Goal: Transaction & Acquisition: Book appointment/travel/reservation

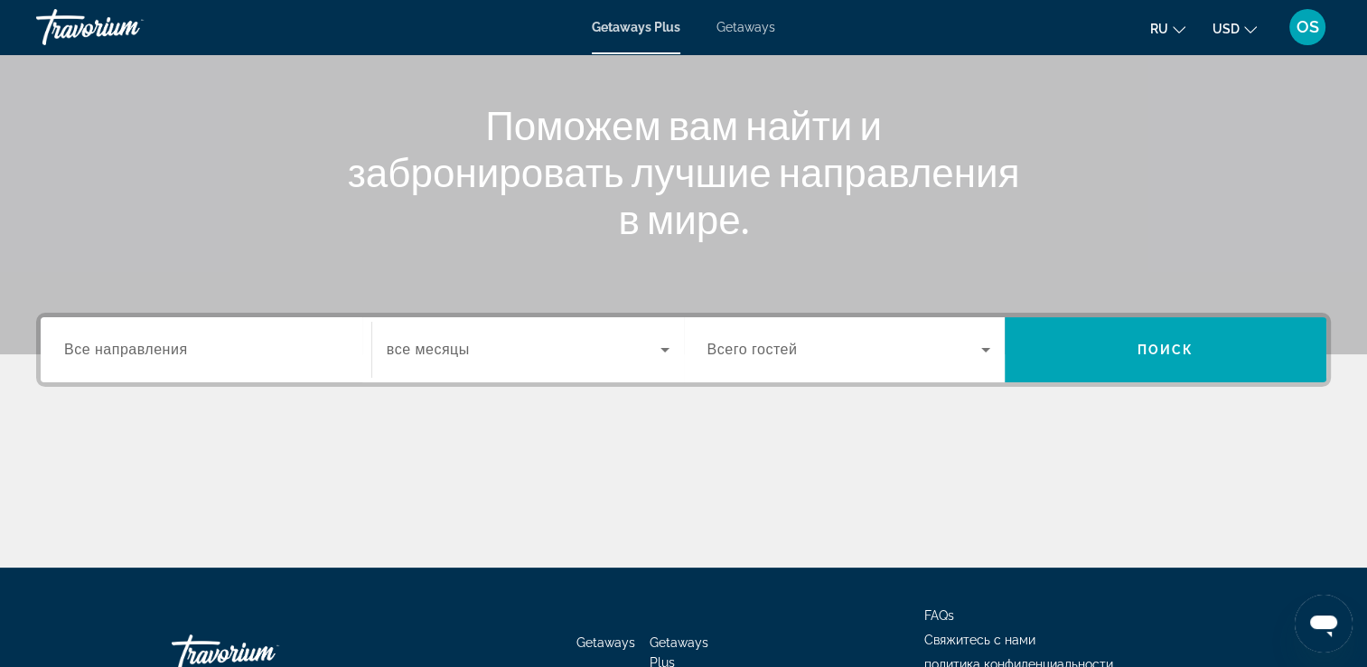
scroll to position [188, 0]
click at [155, 327] on div "Search widget" at bounding box center [206, 350] width 284 height 52
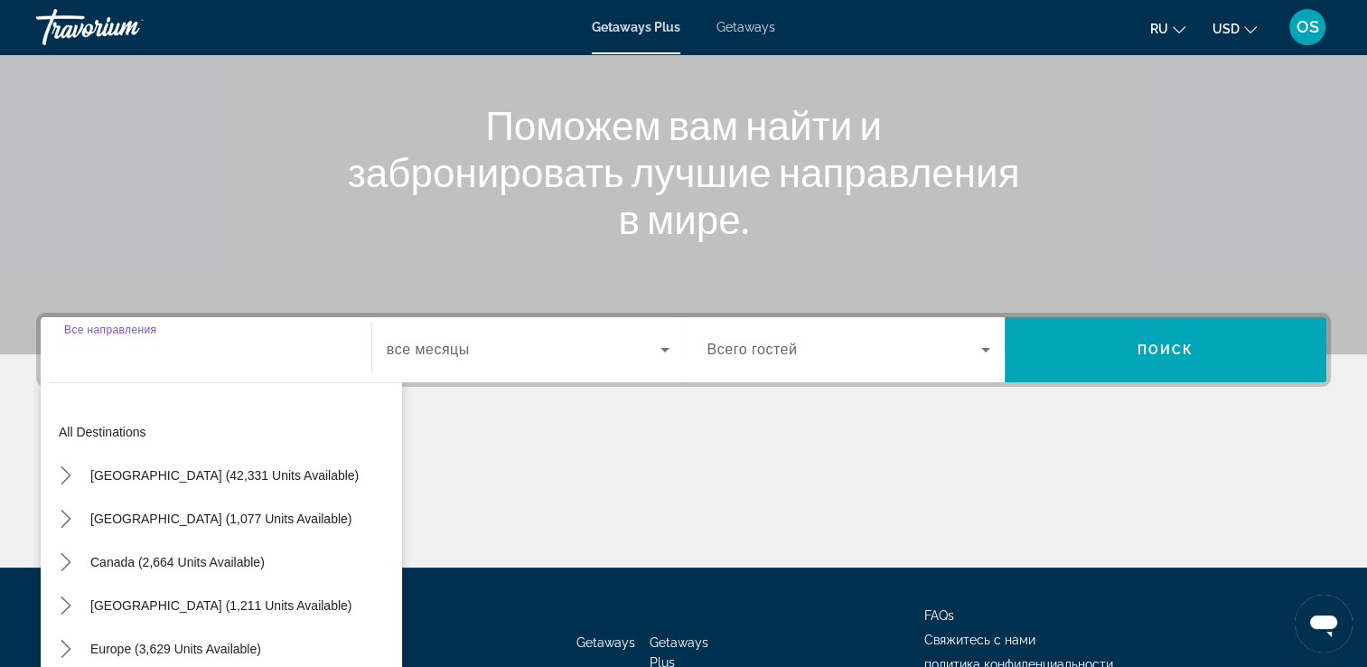
scroll to position [309, 0]
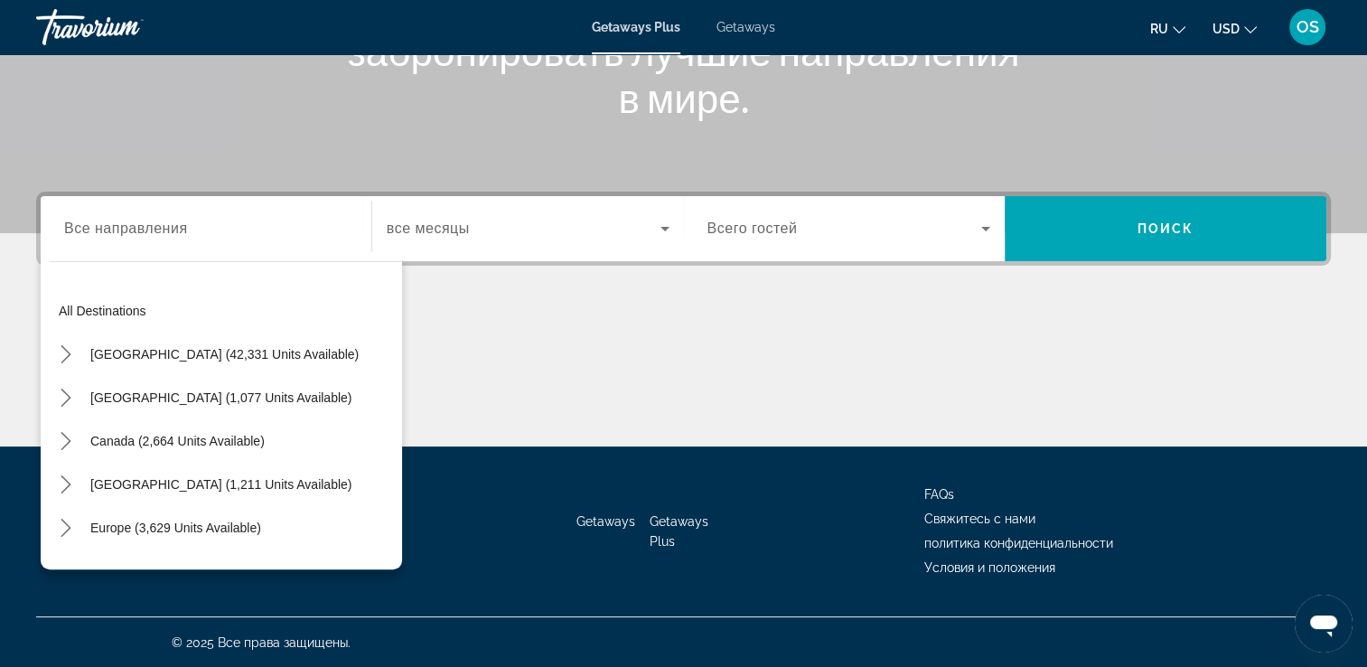
click at [245, 249] on div "Search widget" at bounding box center [206, 229] width 284 height 52
click at [158, 512] on span "Select destination: Europe (3,629 units available)" at bounding box center [175, 527] width 189 height 43
type input "**********"
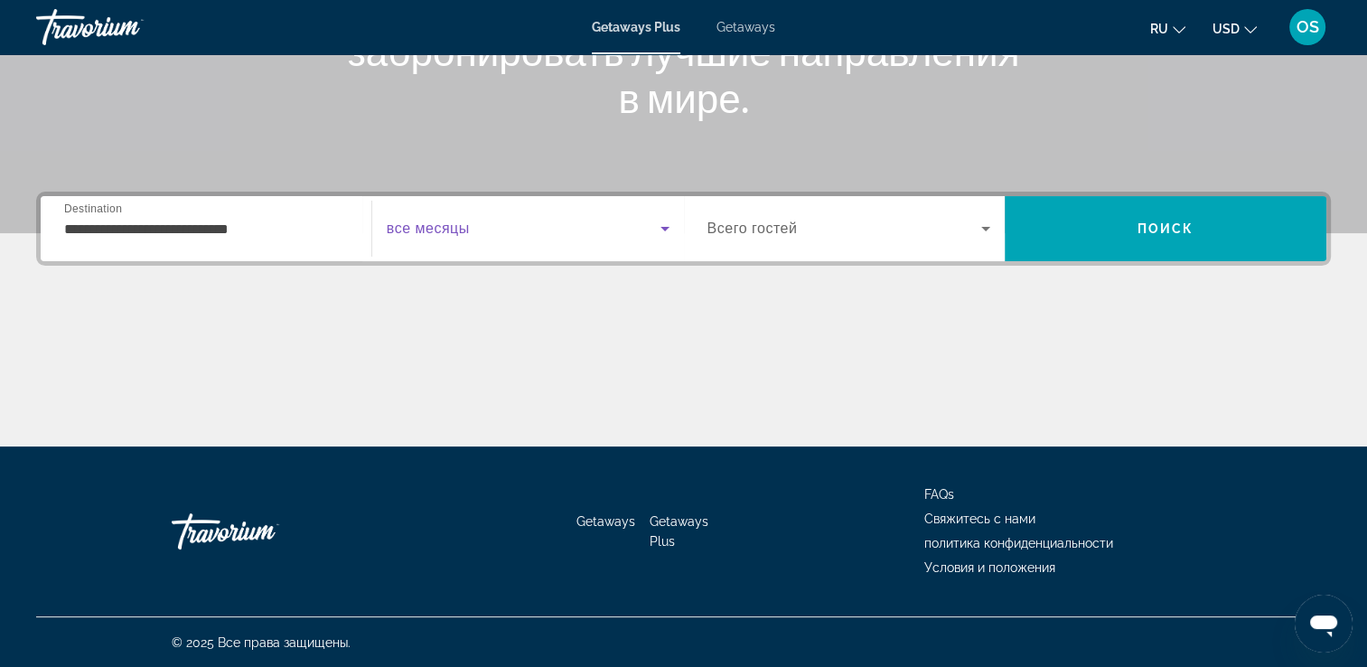
click at [652, 232] on span "Search widget" at bounding box center [524, 229] width 274 height 22
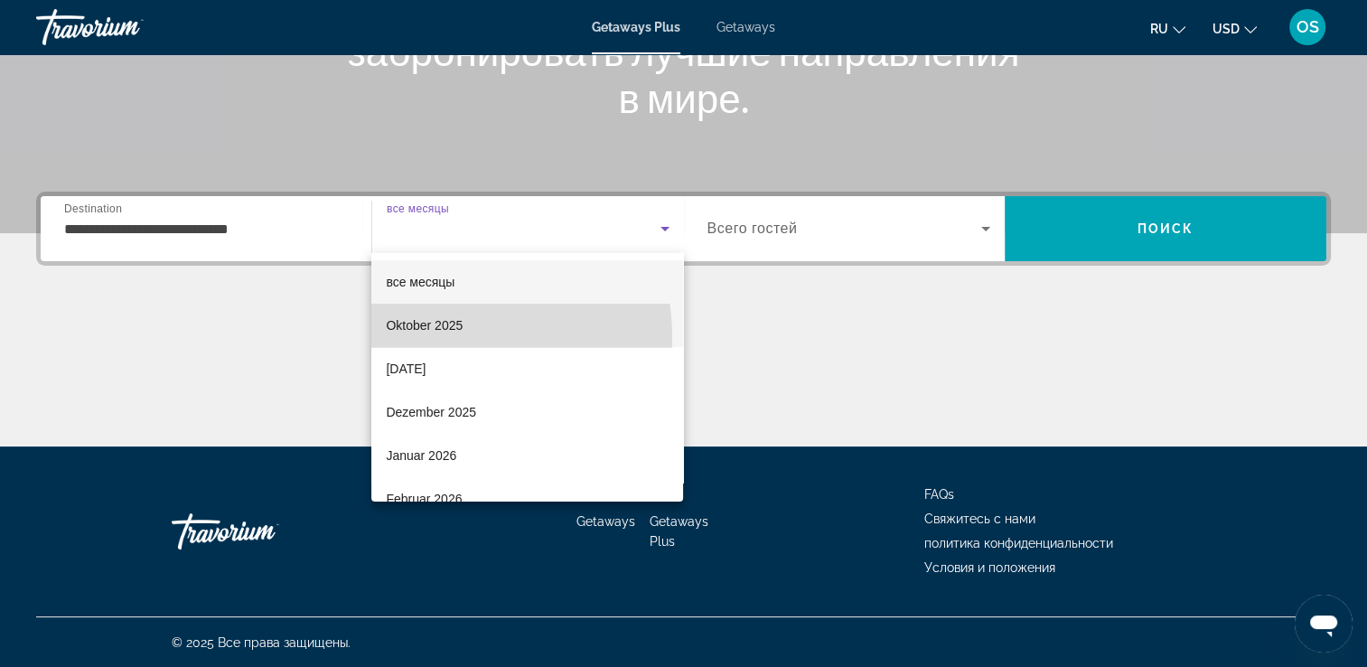
click at [426, 338] on mat-option "Oktober 2025" at bounding box center [527, 325] width 312 height 43
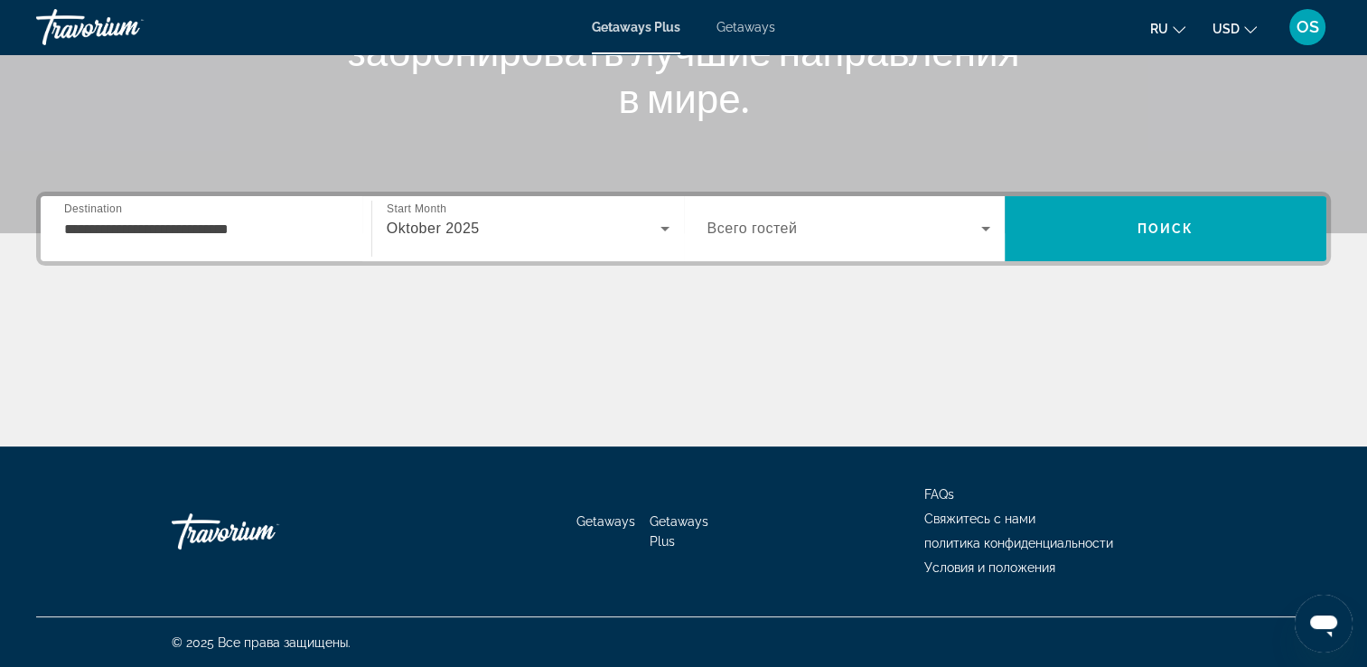
click at [927, 211] on div "Search widget" at bounding box center [850, 228] width 284 height 51
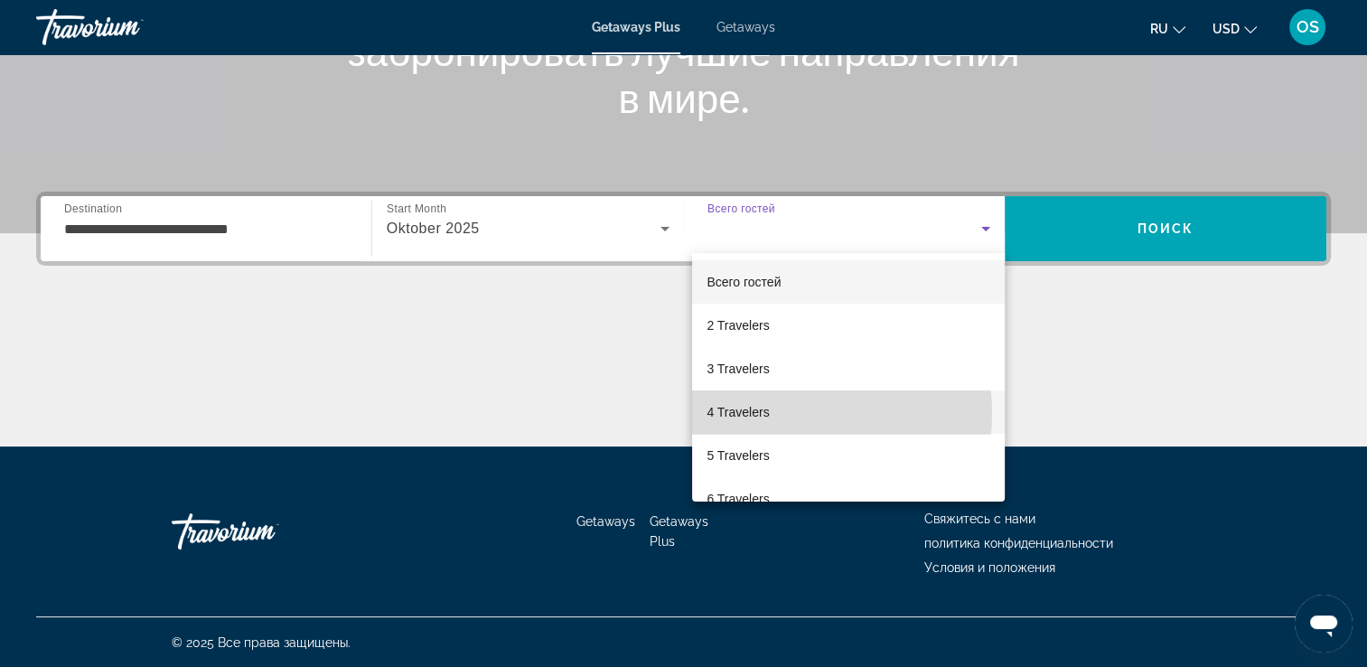
click at [780, 413] on mat-option "4 Travelers" at bounding box center [848, 411] width 313 height 43
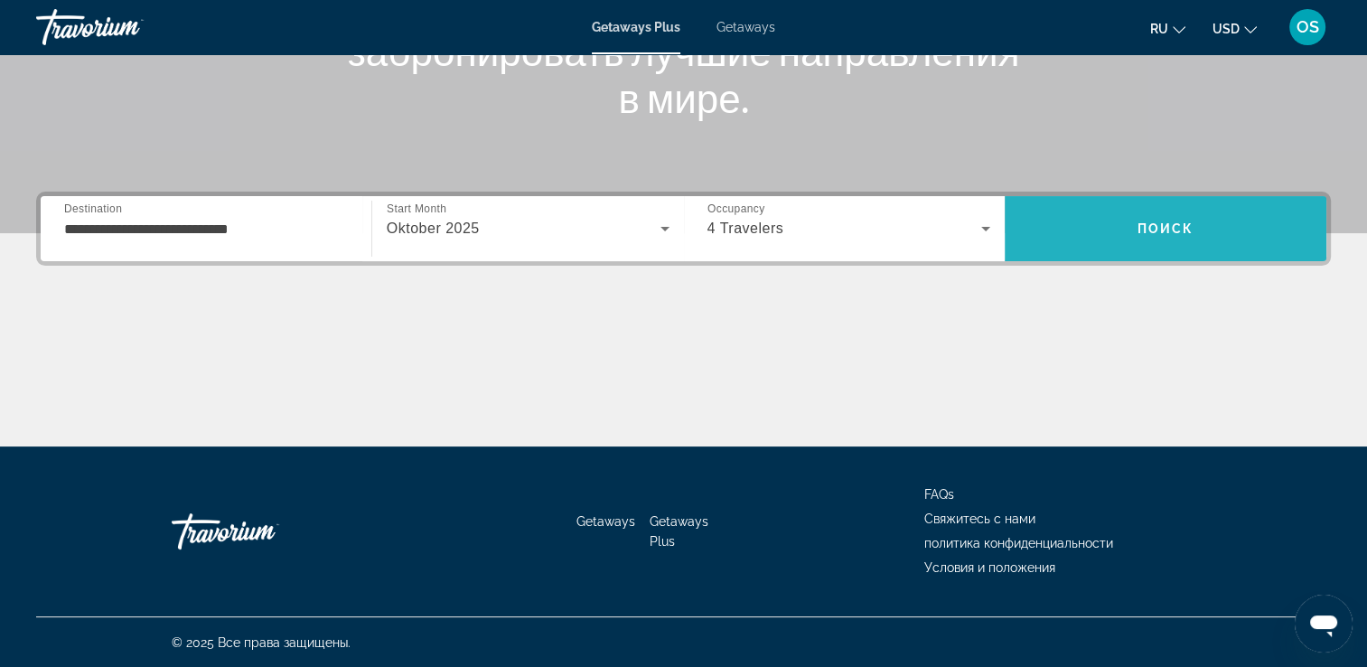
click at [1189, 207] on span "Search" at bounding box center [1166, 228] width 322 height 43
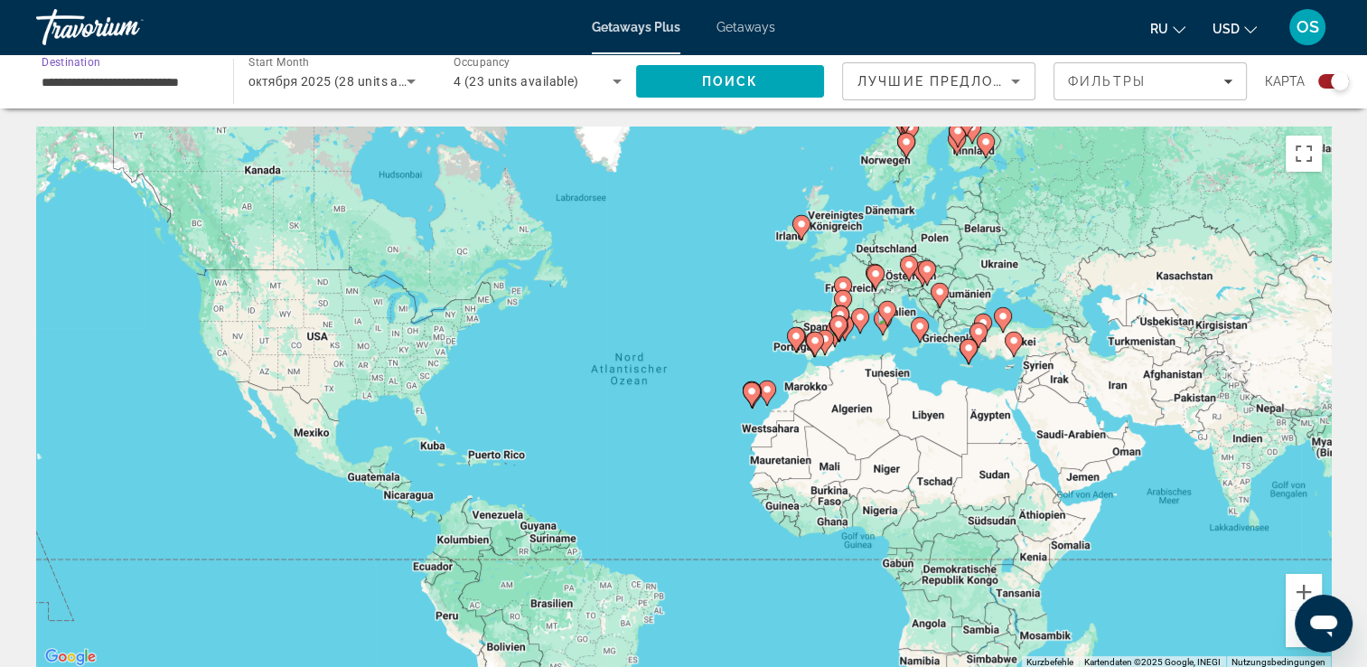
click at [177, 91] on input "**********" at bounding box center [126, 82] width 168 height 22
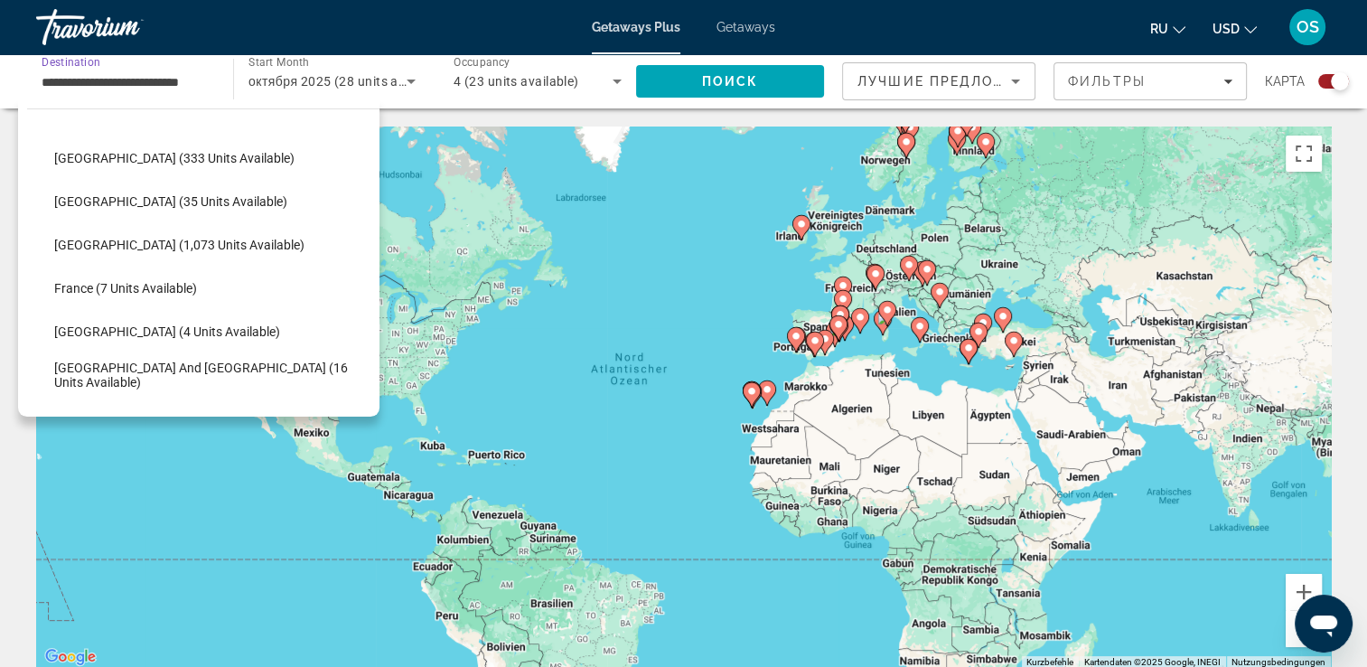
scroll to position [305, 0]
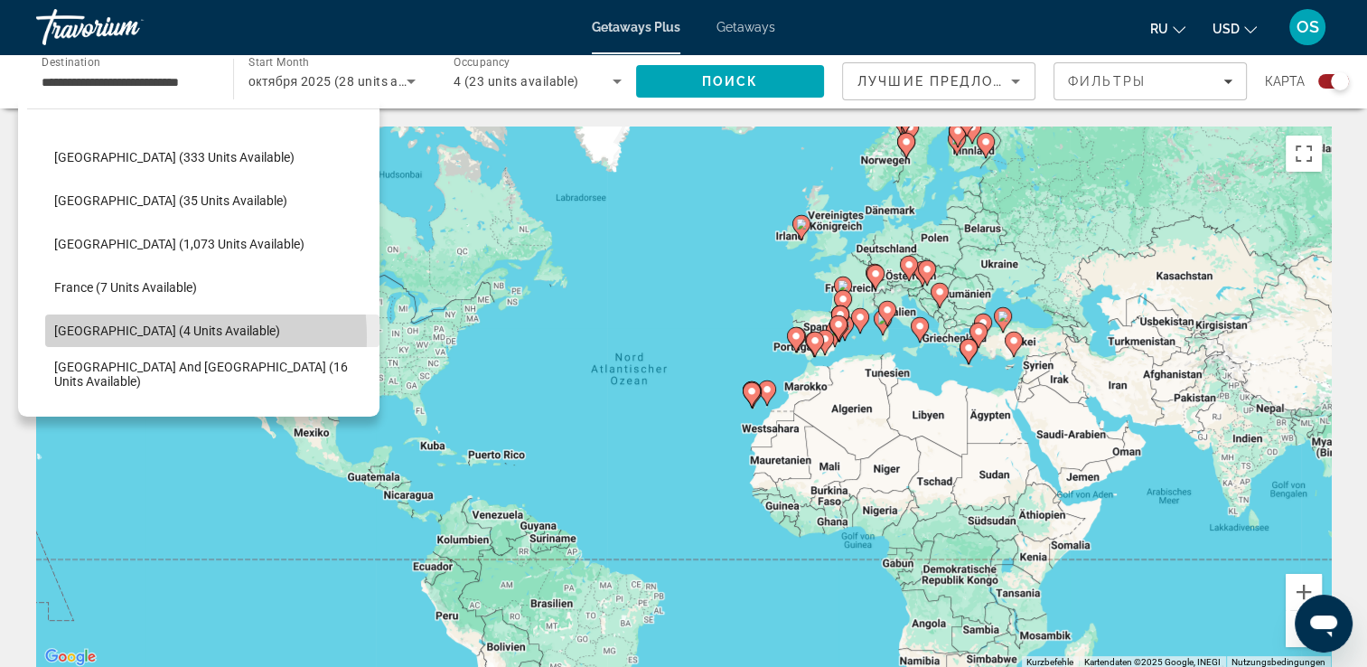
click at [137, 336] on span "Germany (4 units available)" at bounding box center [167, 331] width 226 height 14
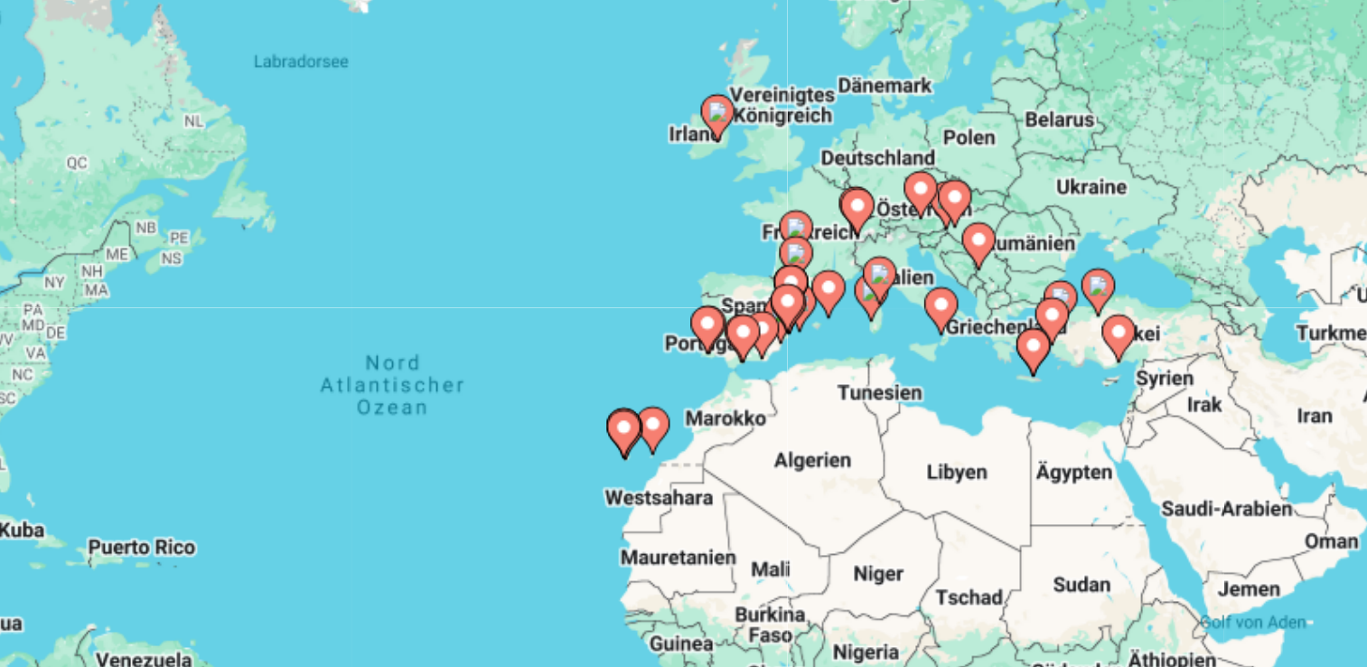
click at [878, 272] on image "Main content" at bounding box center [875, 273] width 11 height 11
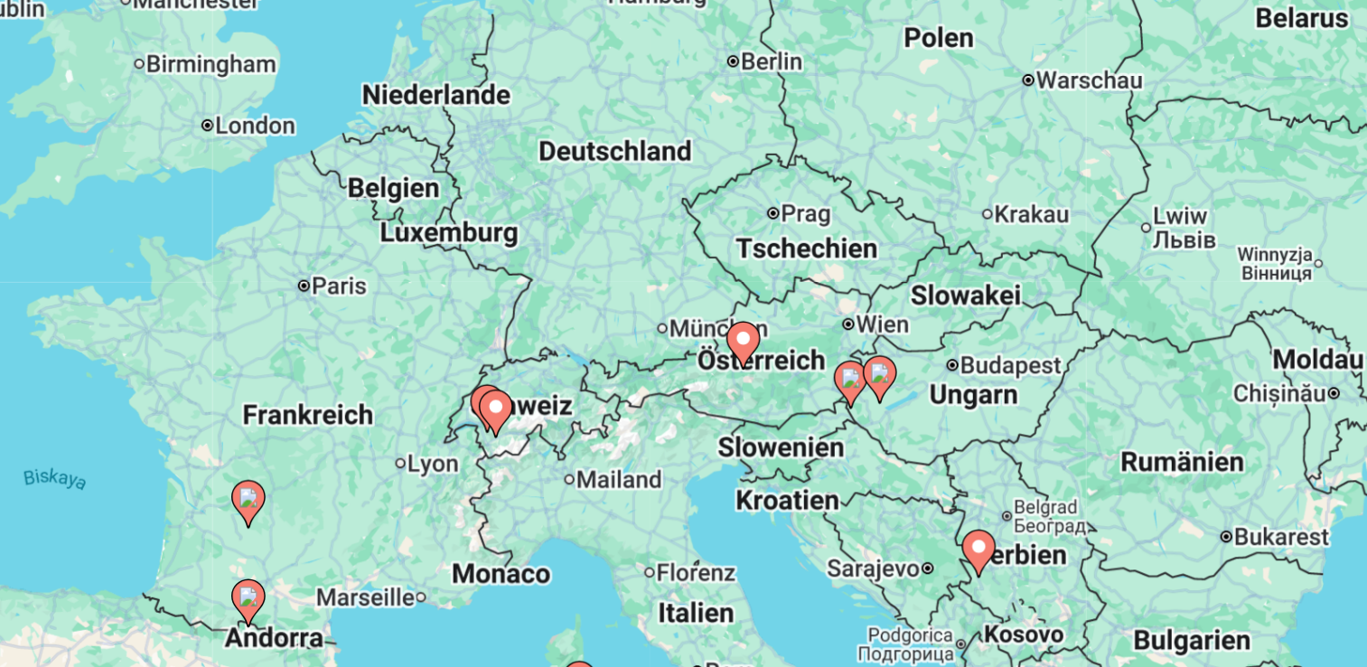
click at [813, 345] on image "Main content" at bounding box center [815, 344] width 11 height 11
type input "**********"
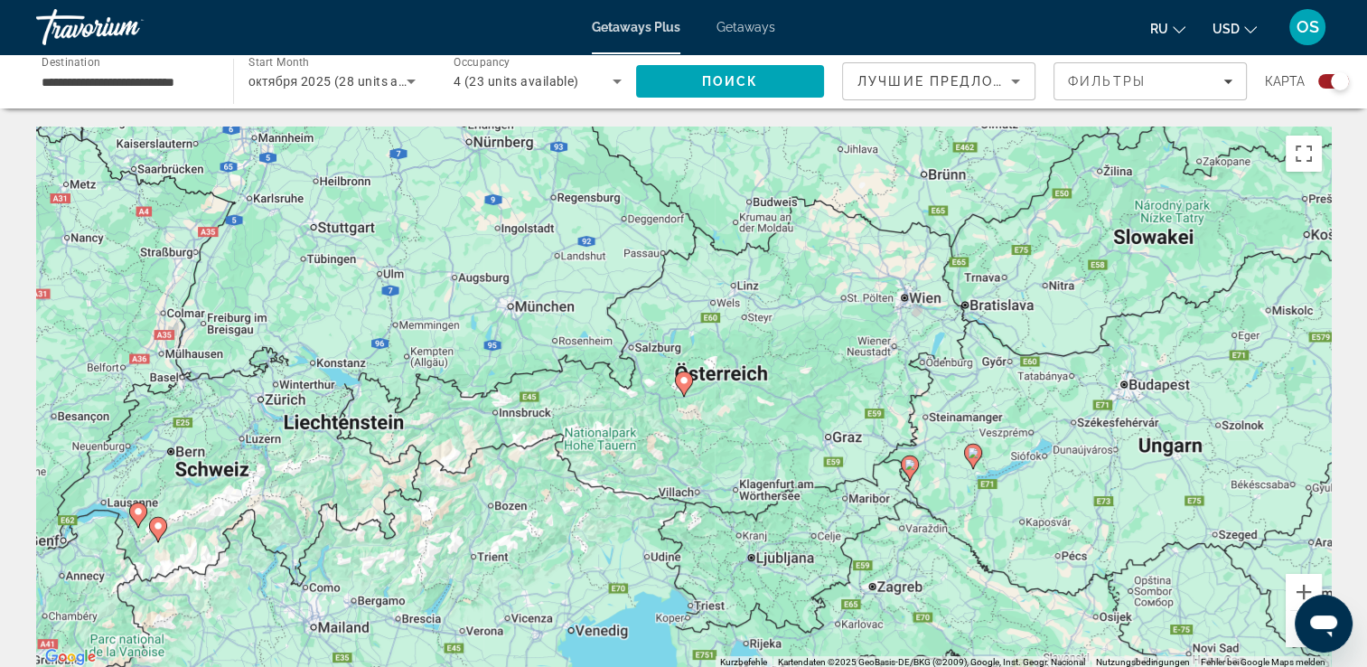
scroll to position [14, 0]
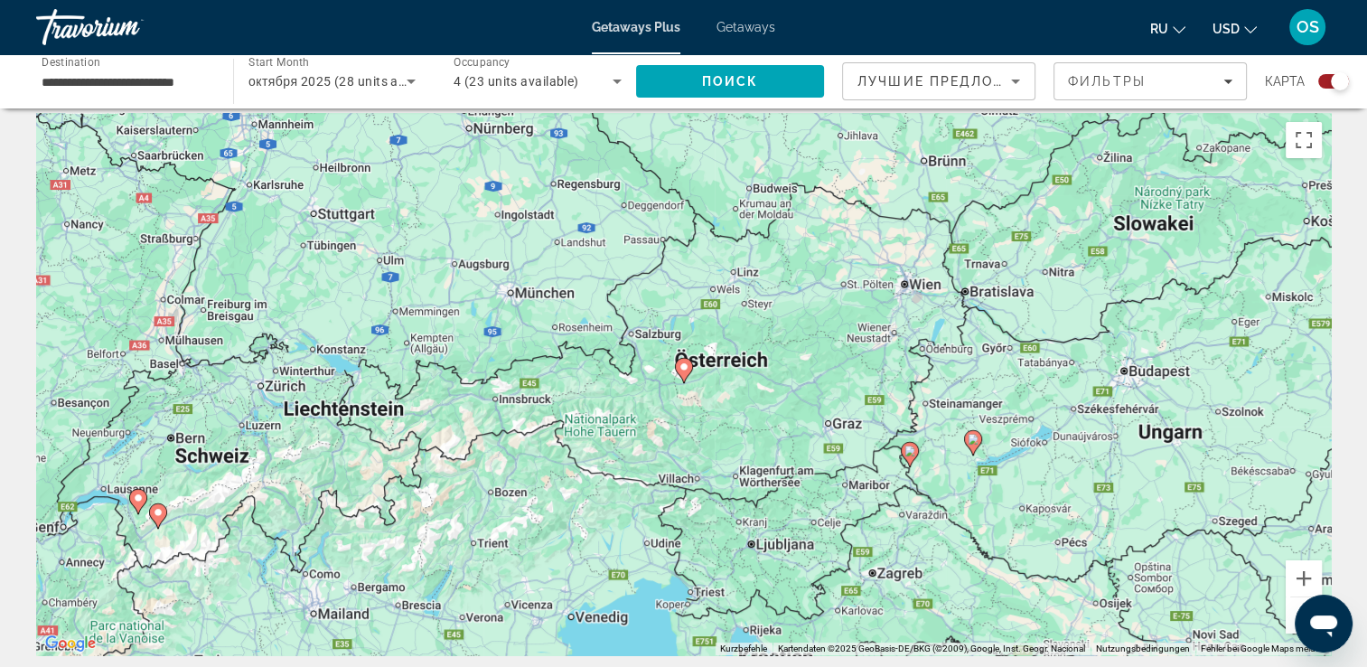
click at [763, 23] on span "Getaways" at bounding box center [746, 27] width 59 height 14
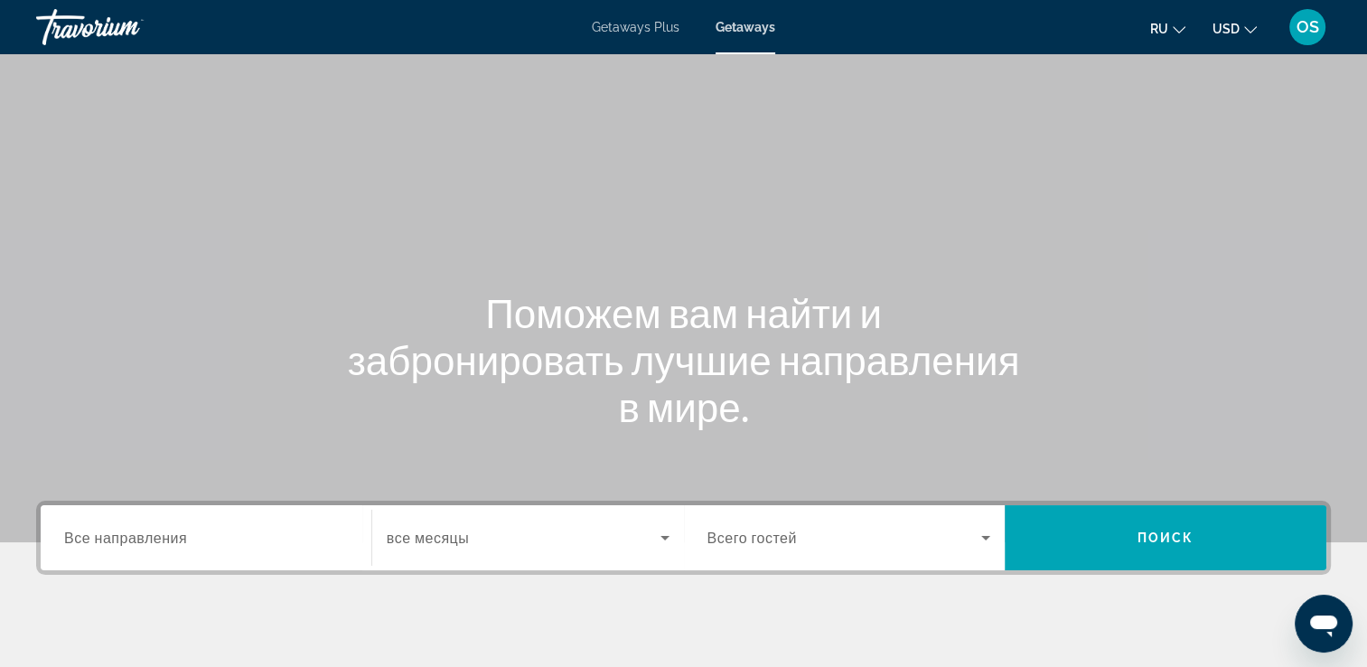
click at [136, 521] on div "Search widget" at bounding box center [206, 538] width 284 height 52
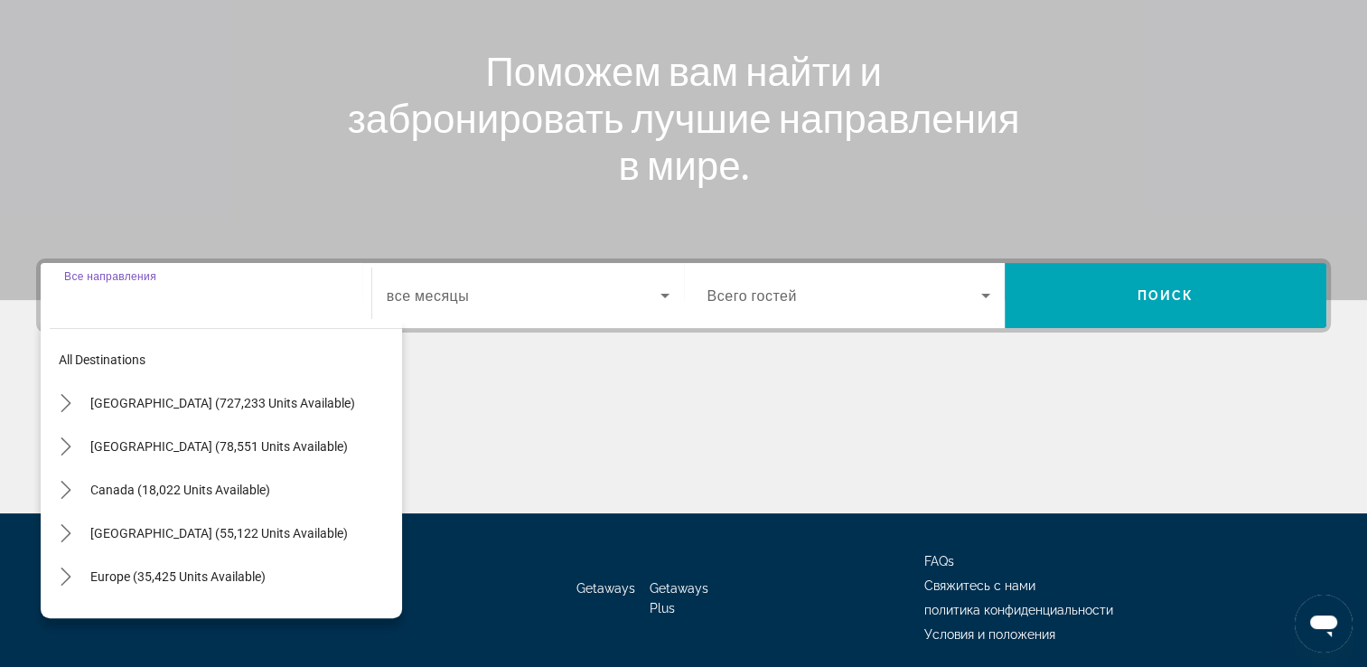
scroll to position [309, 0]
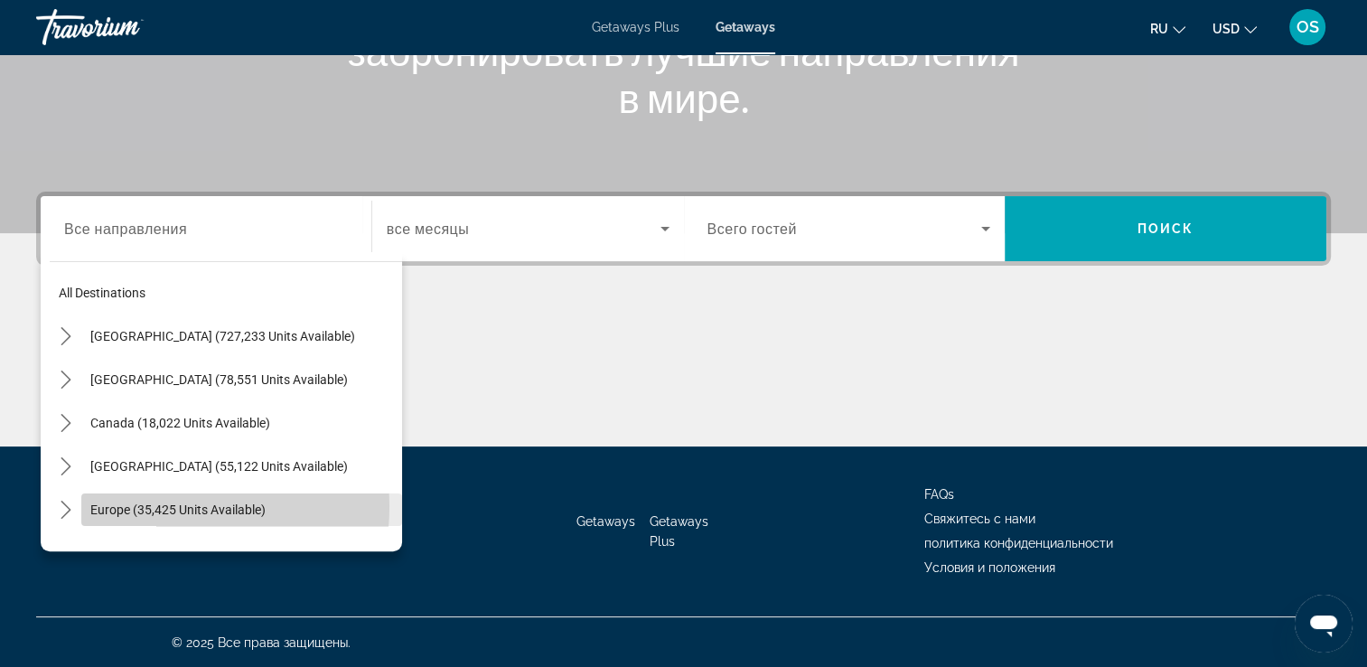
click at [157, 506] on span "Europe (35,425 units available)" at bounding box center [177, 510] width 175 height 14
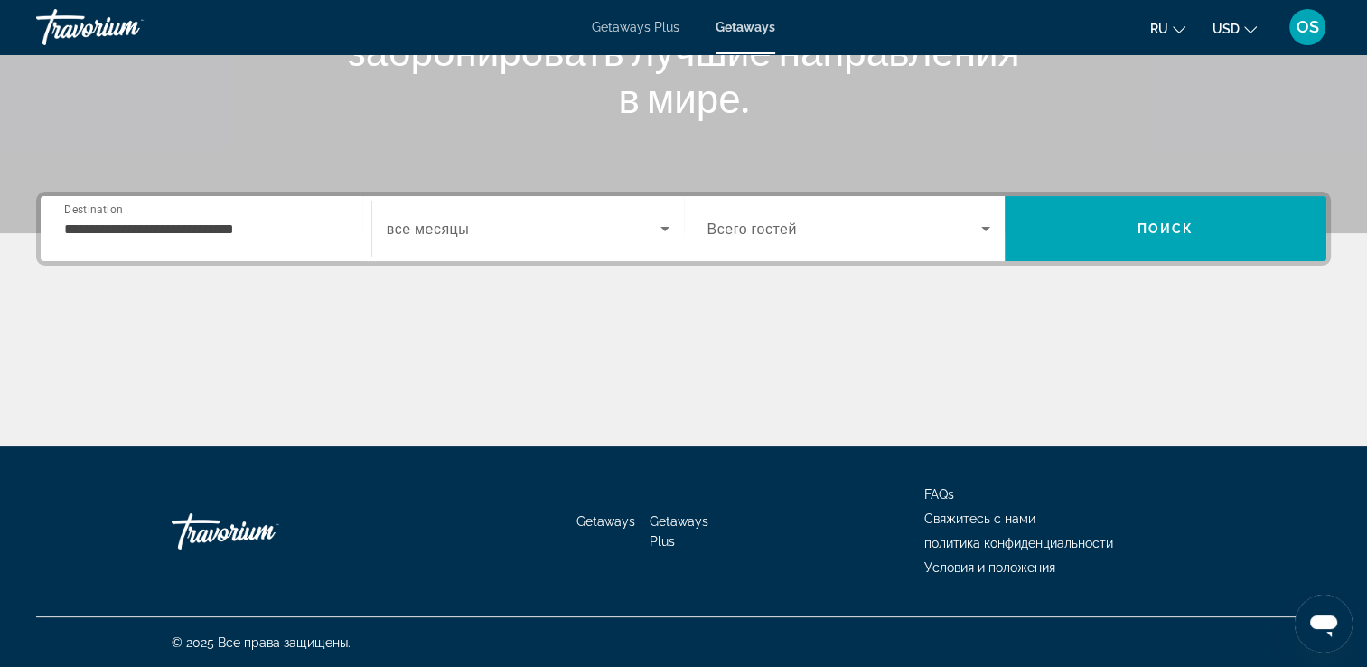
click at [292, 244] on div "**********" at bounding box center [206, 229] width 284 height 52
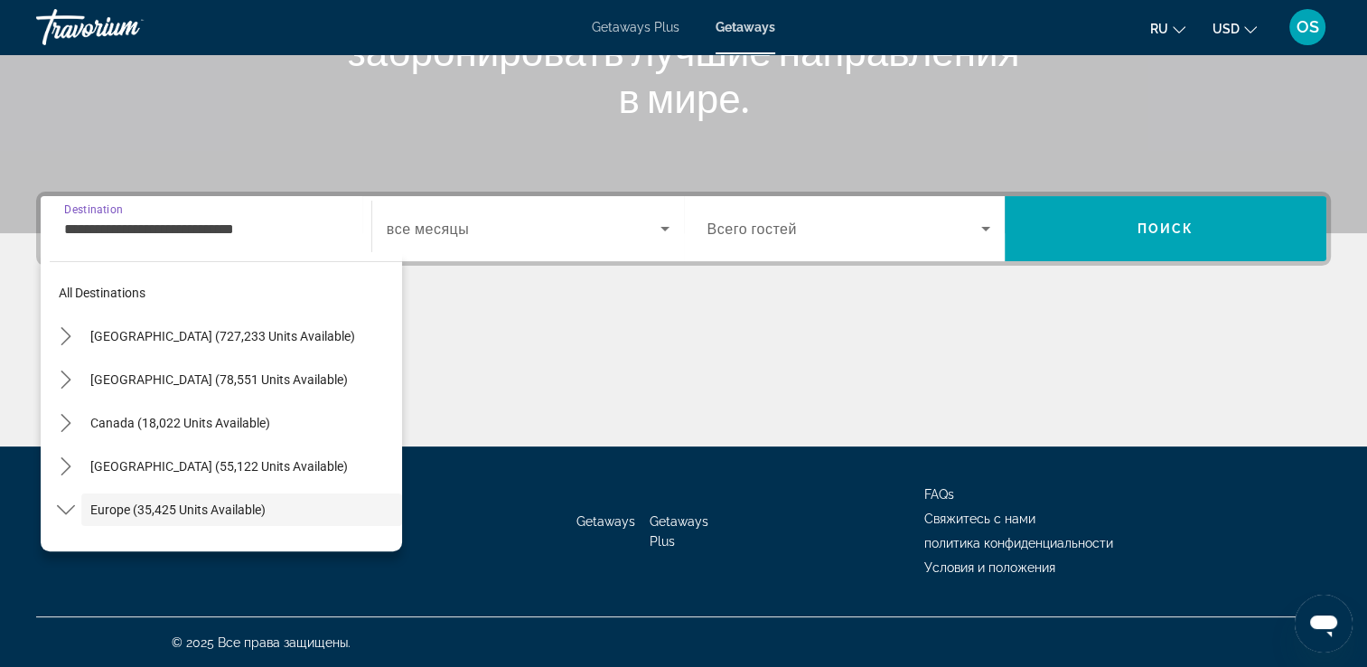
scroll to position [108, 0]
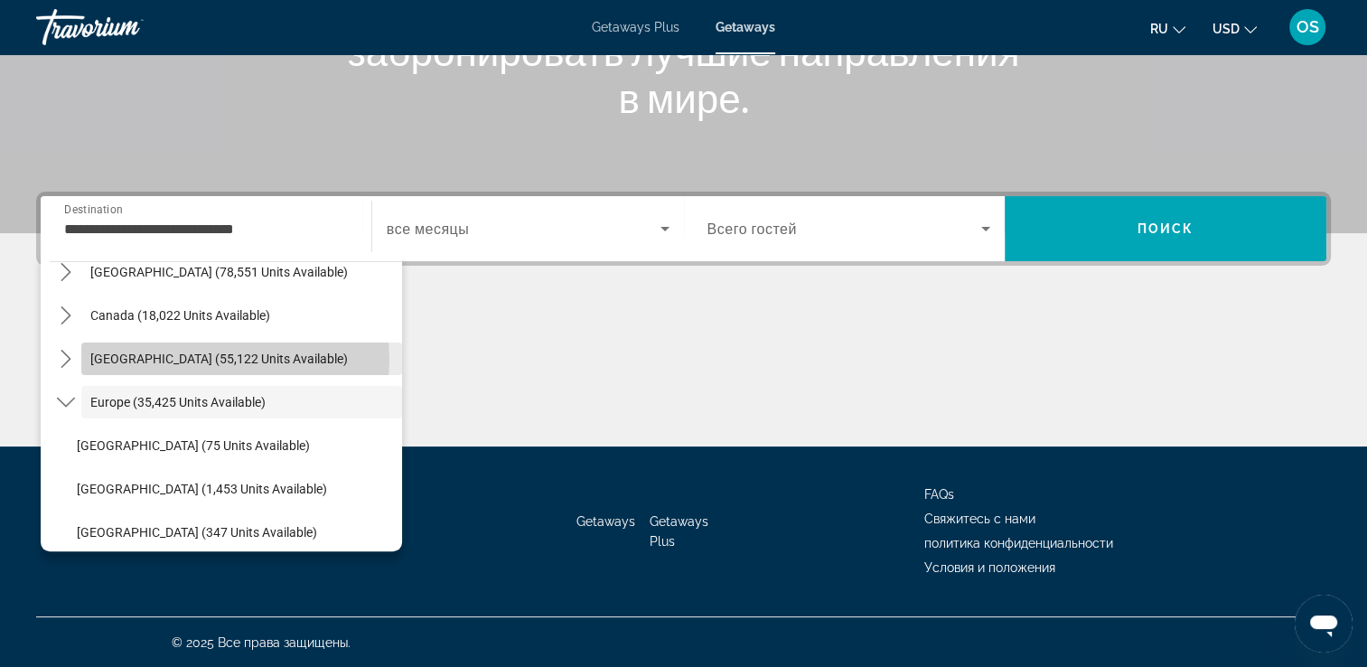
click at [231, 359] on span "Caribbean & Atlantic Islands (55,122 units available)" at bounding box center [219, 359] width 258 height 14
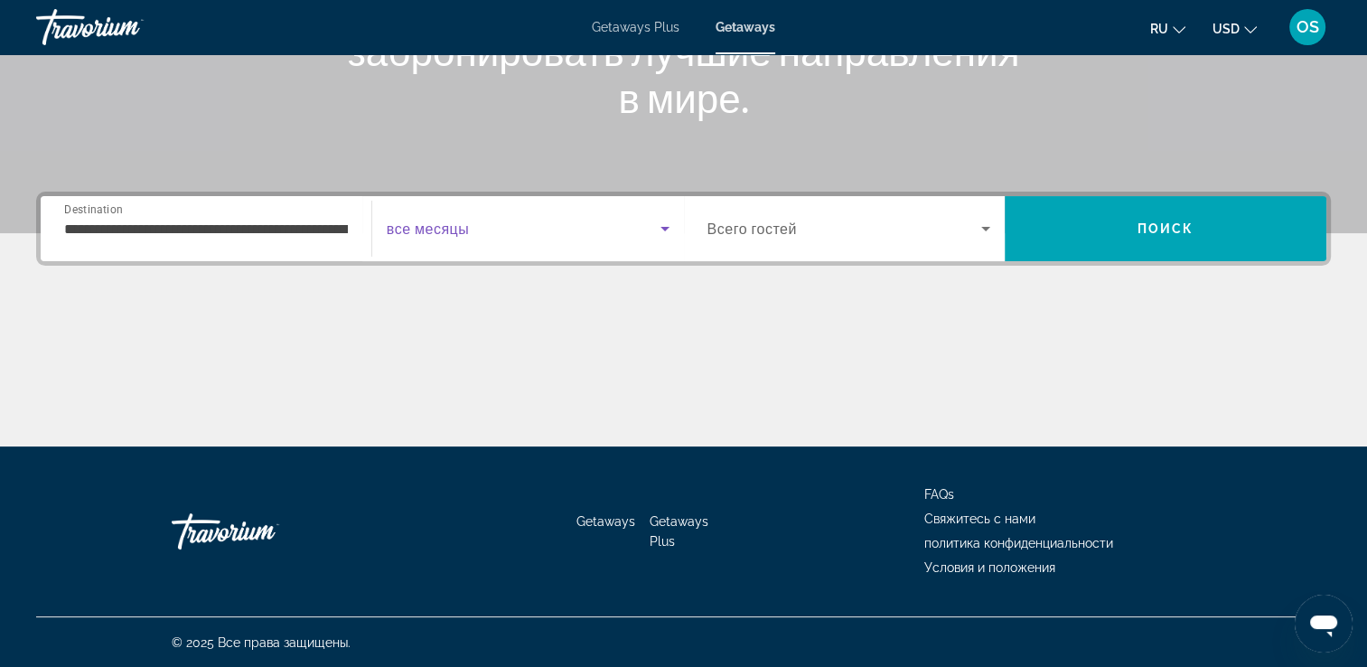
click at [523, 222] on span "Search widget" at bounding box center [524, 229] width 274 height 22
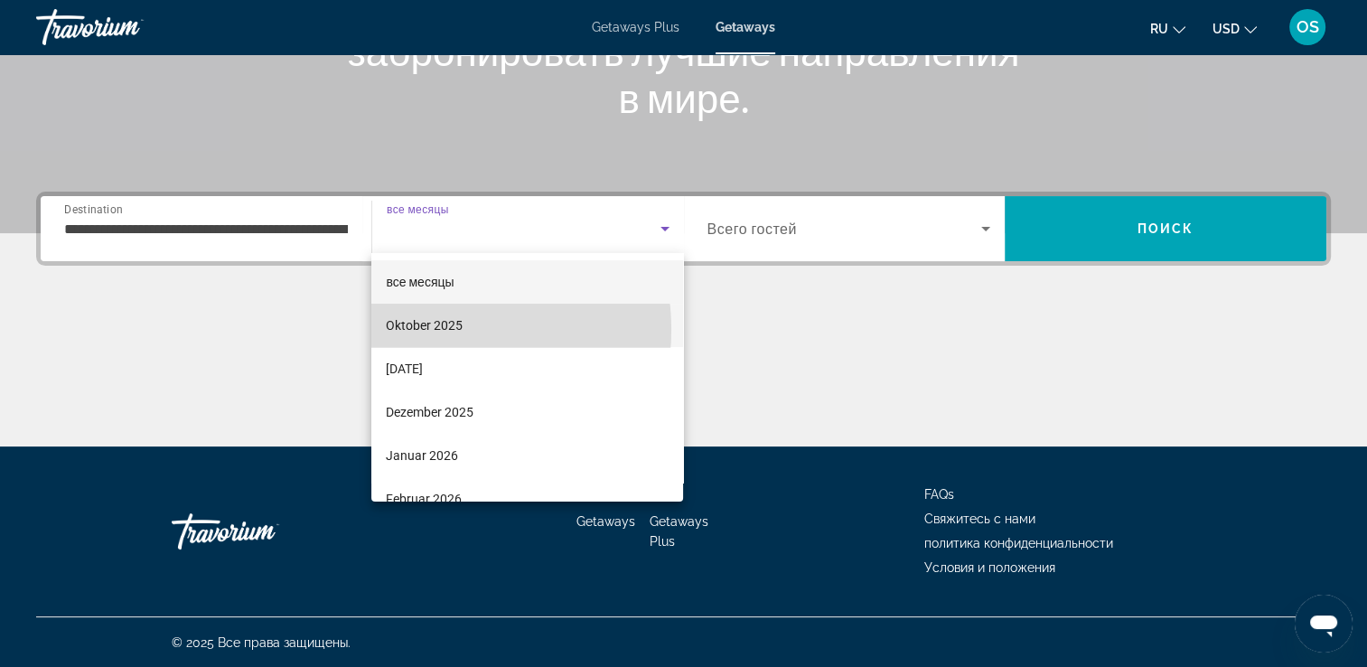
click at [432, 330] on span "Oktober 2025" at bounding box center [424, 326] width 77 height 22
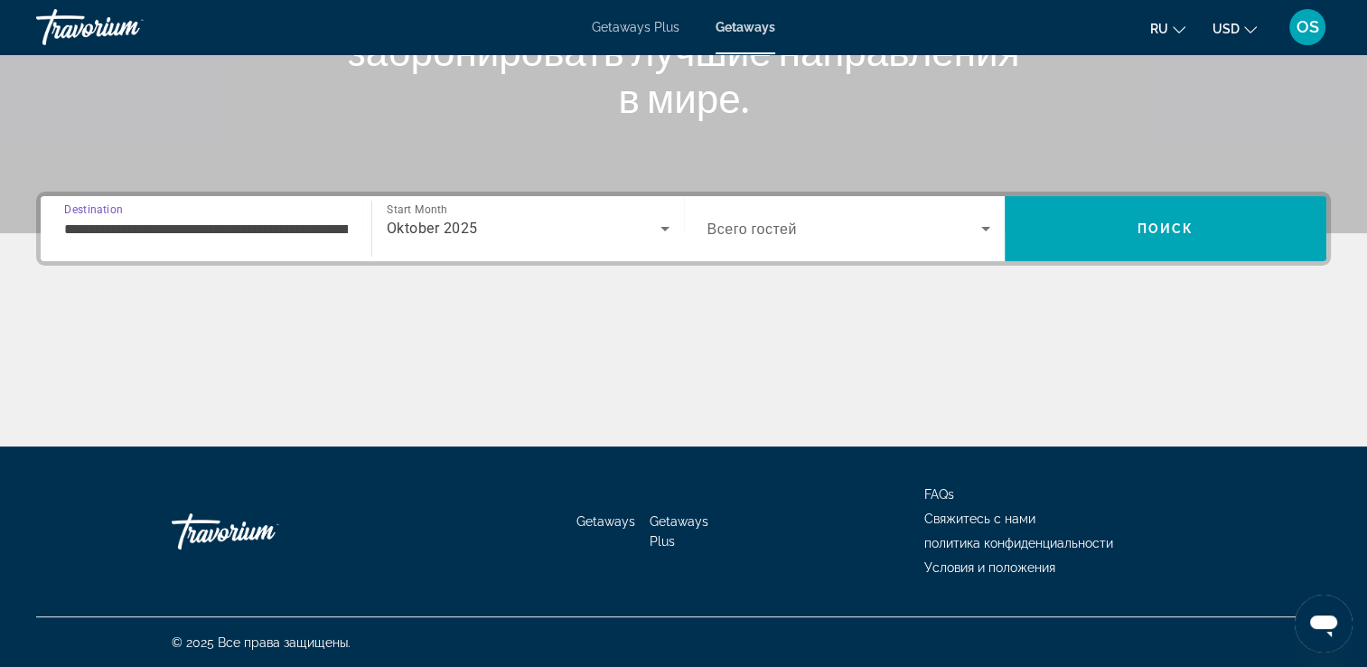
click at [329, 236] on input "**********" at bounding box center [206, 230] width 284 height 22
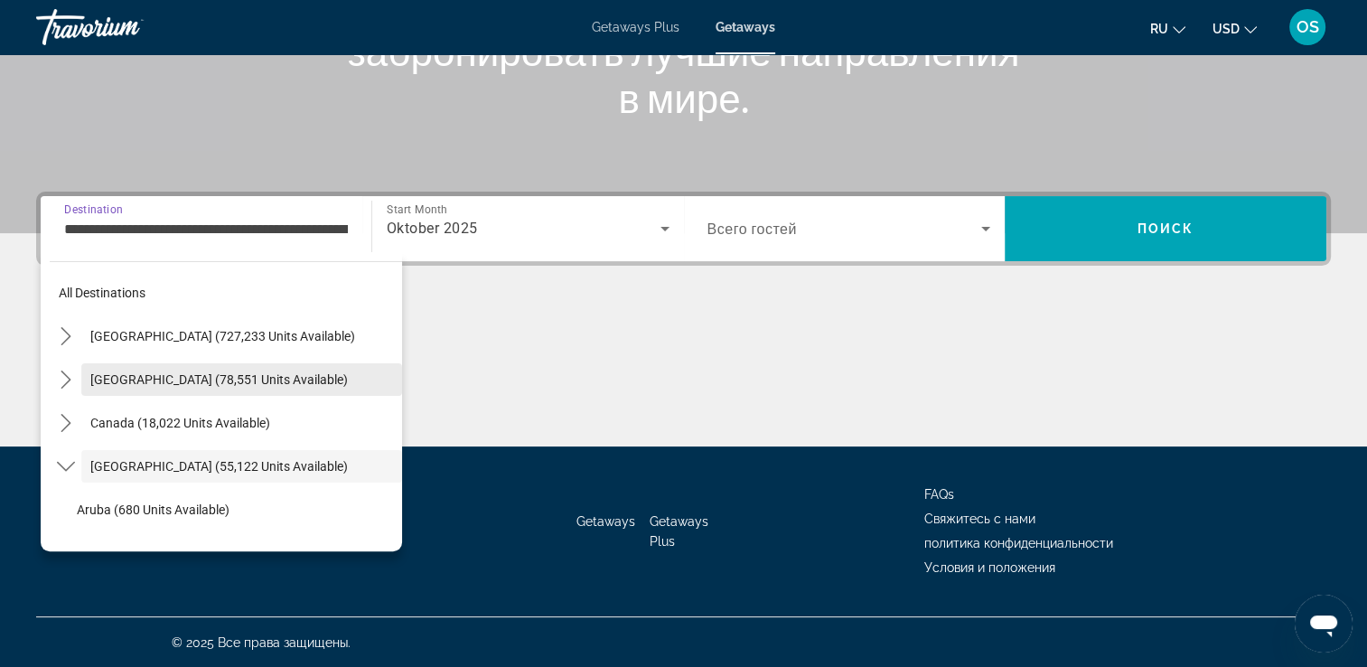
scroll to position [0, 0]
click at [68, 467] on icon "Toggle Caribbean & Atlantic Islands (55,122 units available) submenu" at bounding box center [65, 467] width 18 height 10
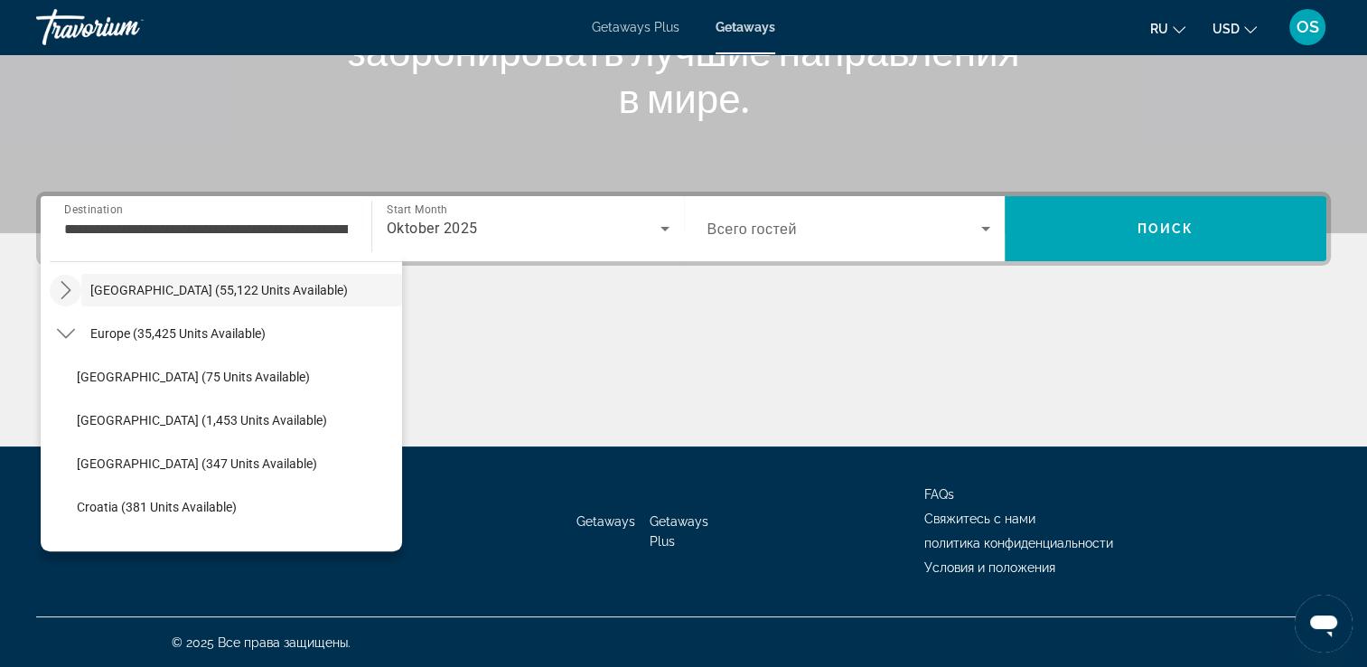
scroll to position [177, 0]
click at [71, 325] on icon "Toggle Europe (35,425 units available) submenu" at bounding box center [66, 333] width 18 height 18
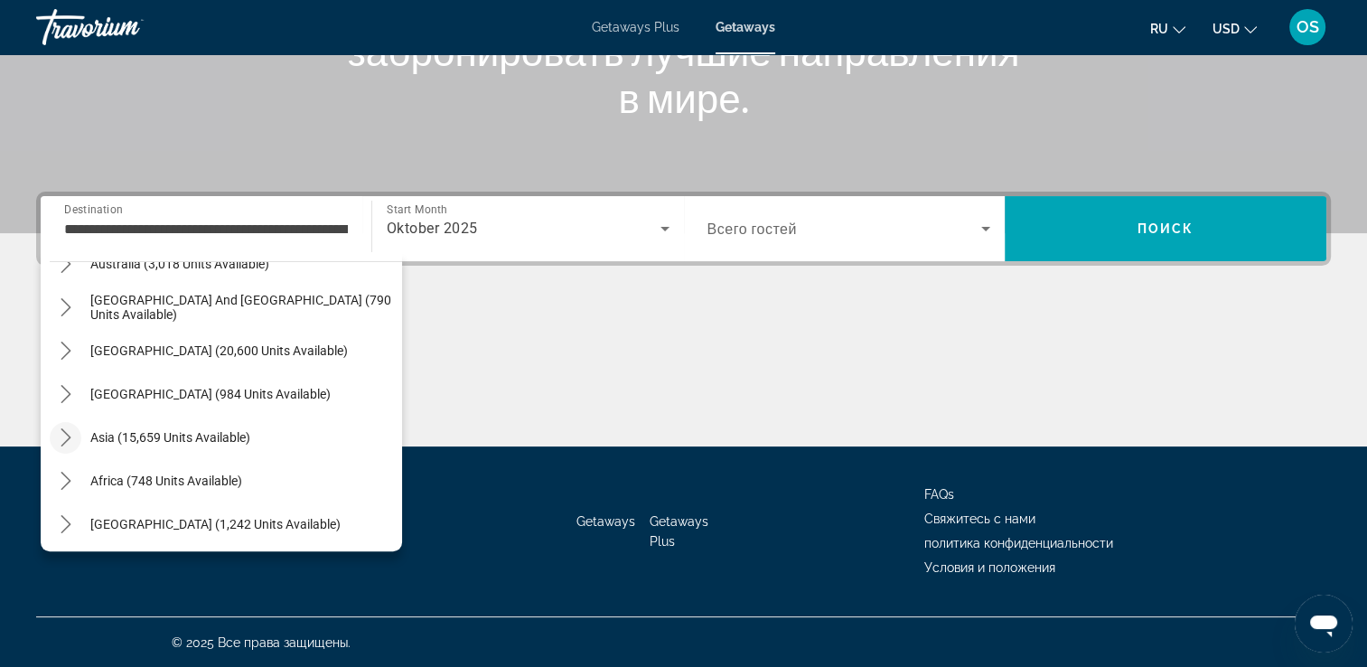
scroll to position [293, 0]
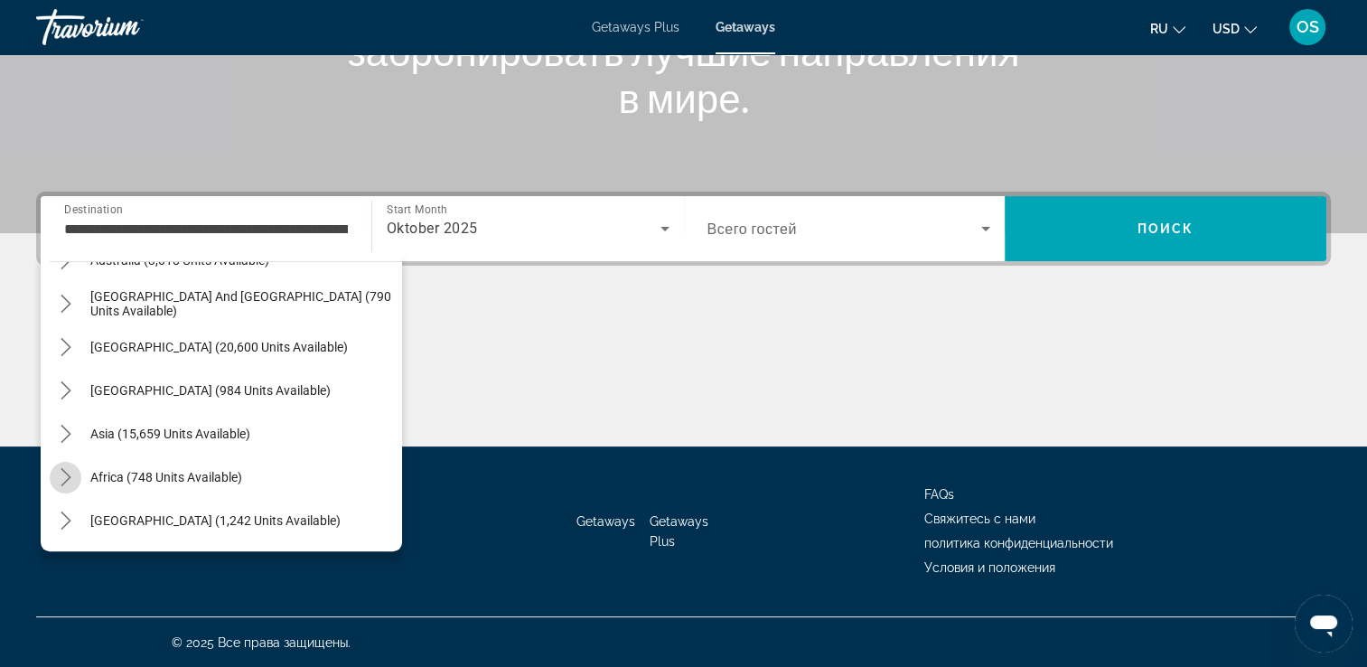
click at [77, 483] on mat-icon "Toggle Africa (748 units available) submenu" at bounding box center [66, 478] width 32 height 32
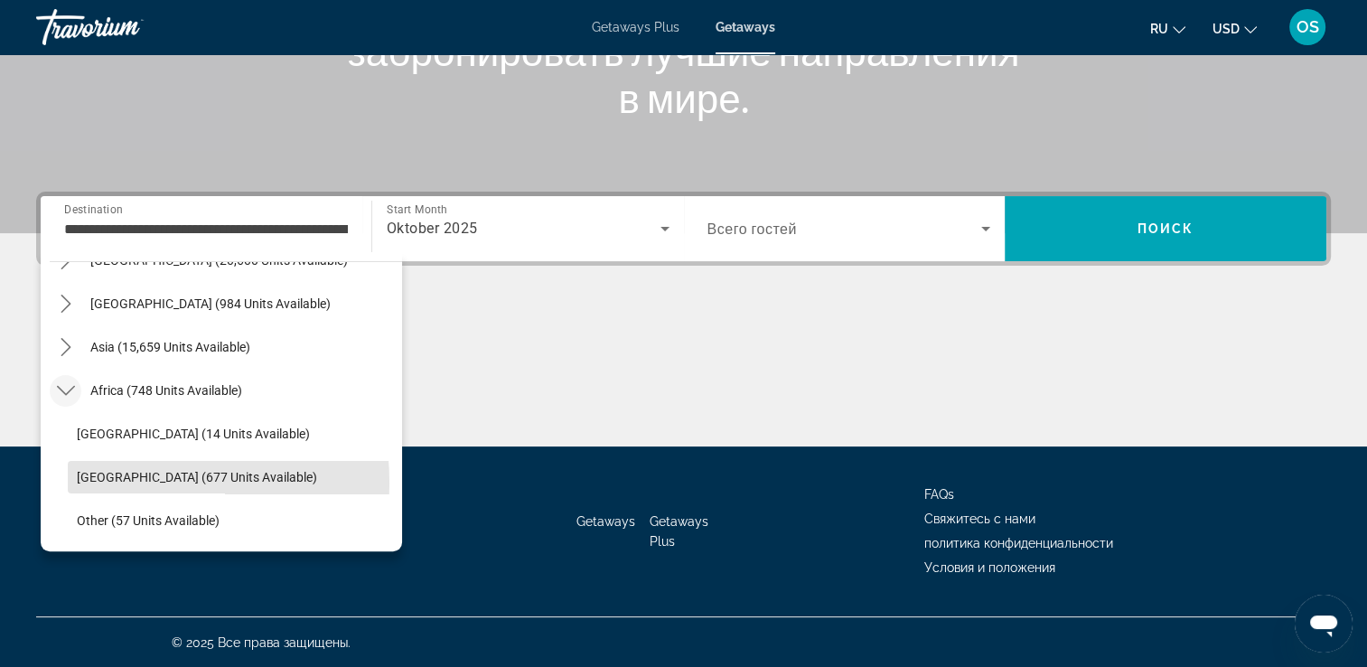
click at [77, 483] on span "South Africa (677 units available)" at bounding box center [197, 477] width 240 height 14
type input "**********"
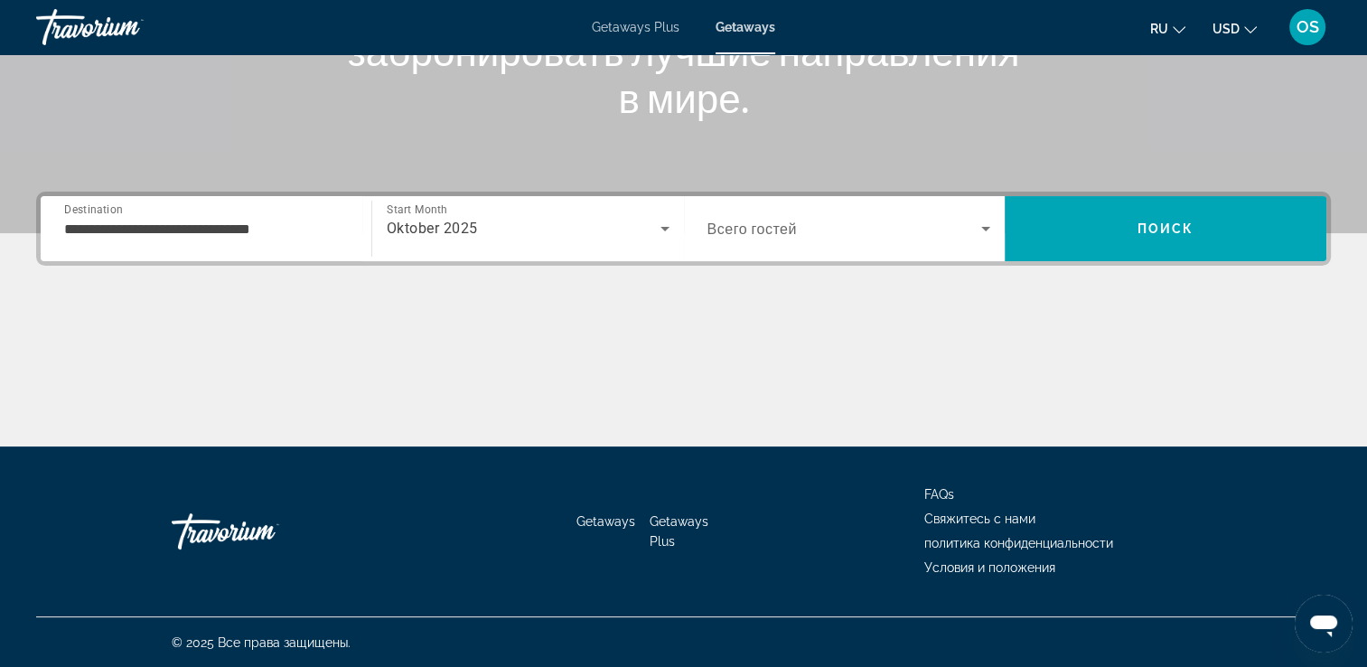
click at [870, 208] on div "Search widget" at bounding box center [850, 228] width 284 height 51
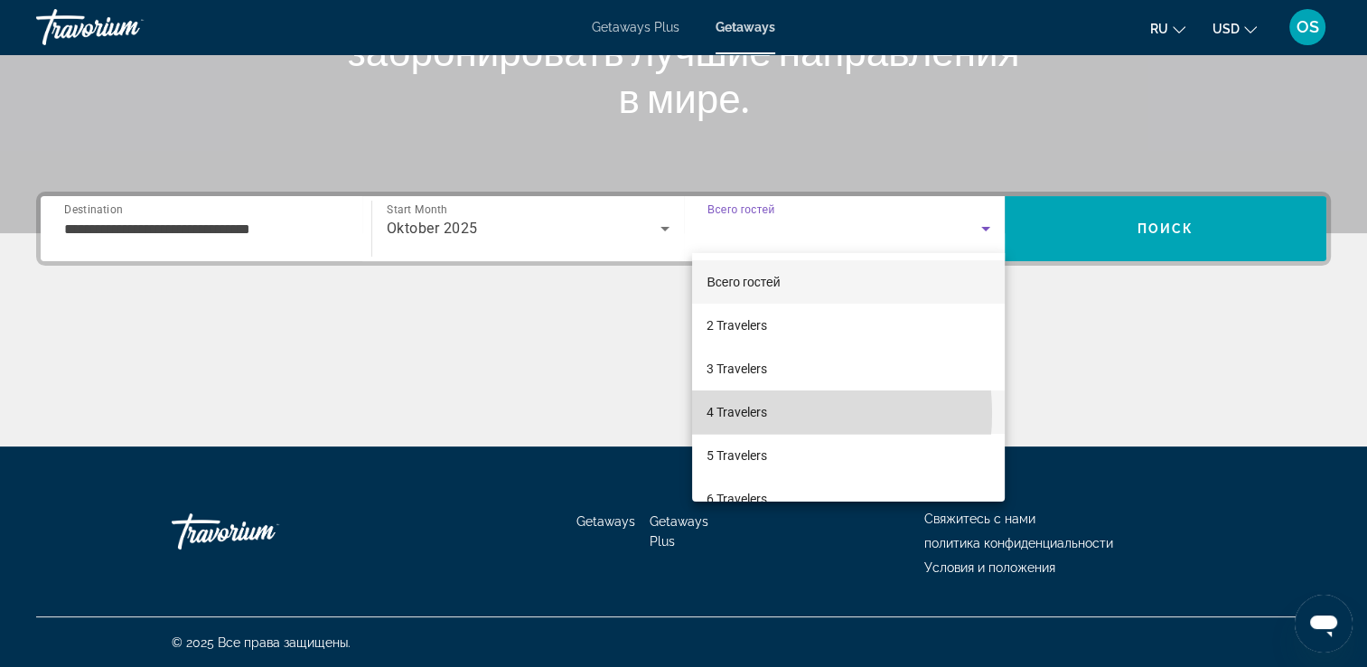
click at [752, 414] on span "4 Travelers" at bounding box center [737, 412] width 61 height 22
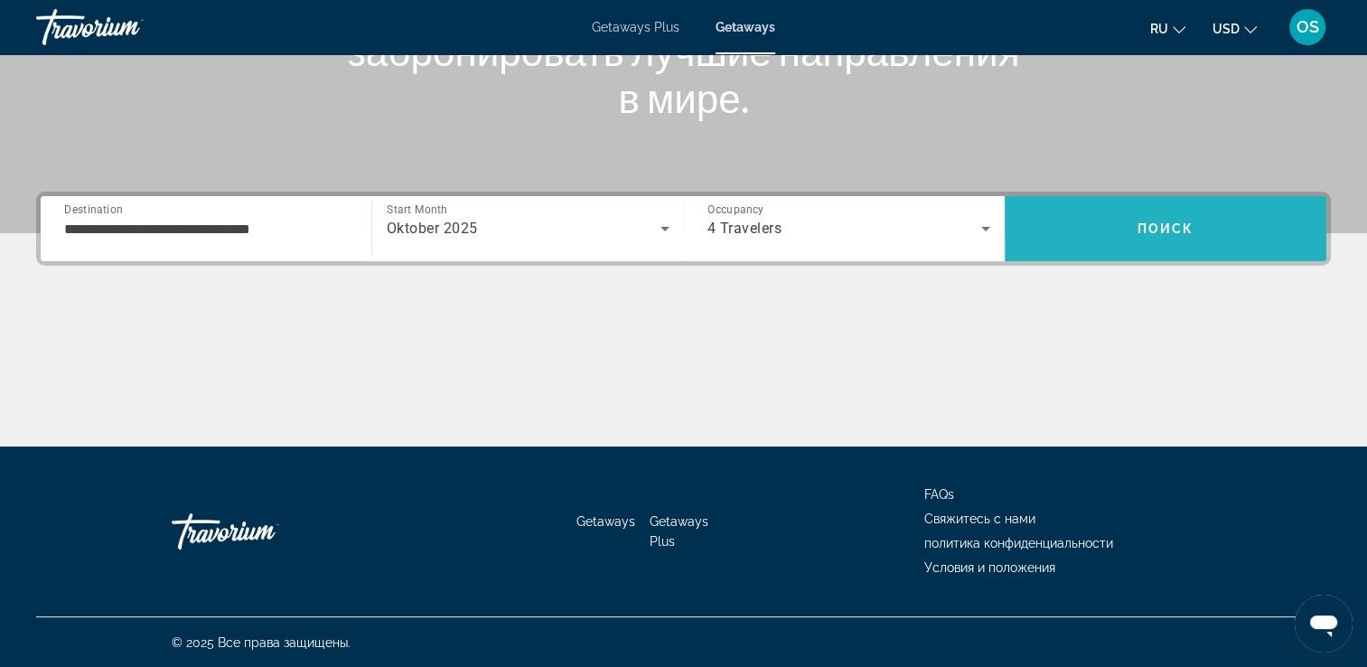
click at [1168, 219] on span "Search" at bounding box center [1166, 228] width 322 height 43
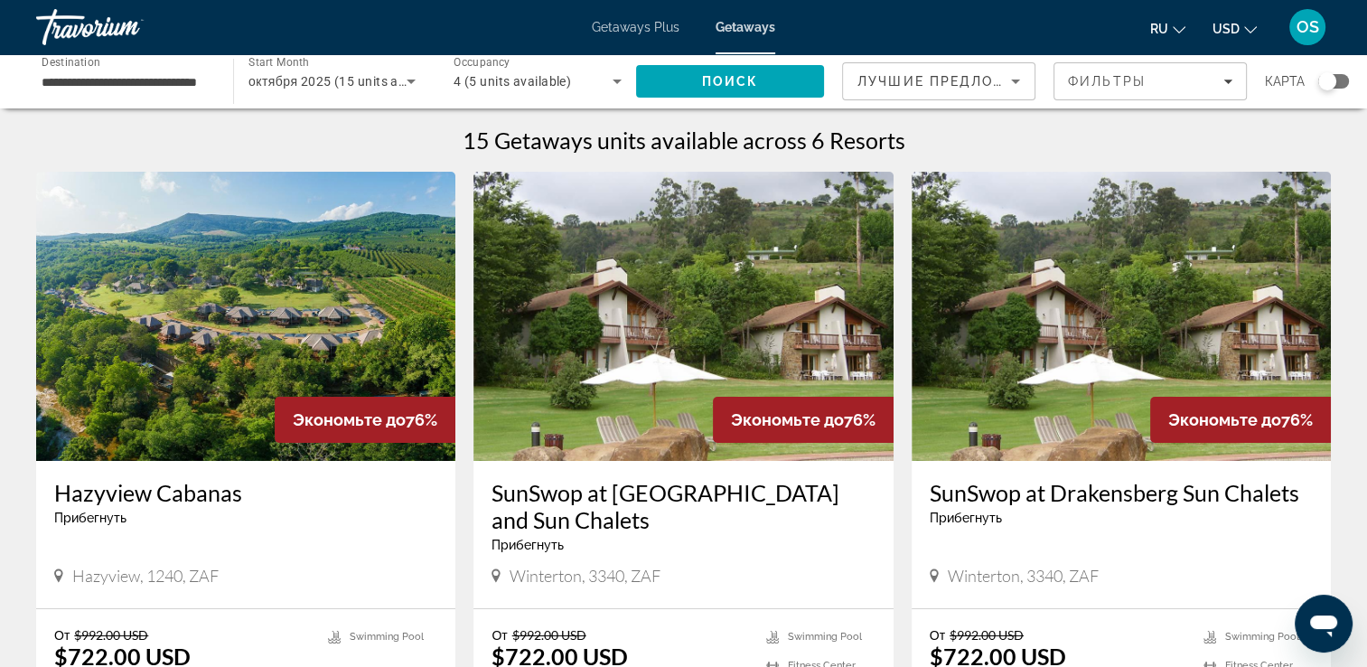
click at [1334, 80] on div "Search widget" at bounding box center [1328, 81] width 18 height 18
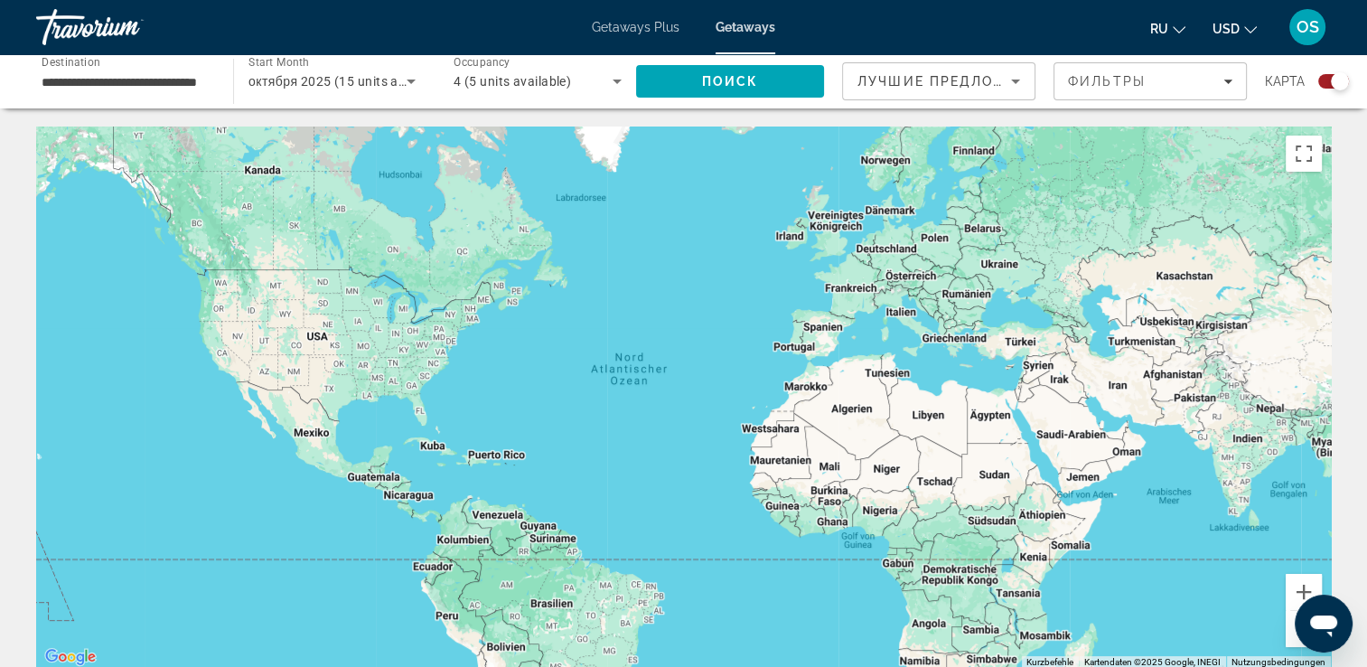
click at [859, 371] on div "Main content" at bounding box center [683, 398] width 1295 height 542
click at [980, 405] on div "Main content" at bounding box center [683, 398] width 1295 height 542
click at [890, 374] on div "Main content" at bounding box center [683, 398] width 1295 height 542
click at [83, 90] on input "**********" at bounding box center [126, 82] width 168 height 22
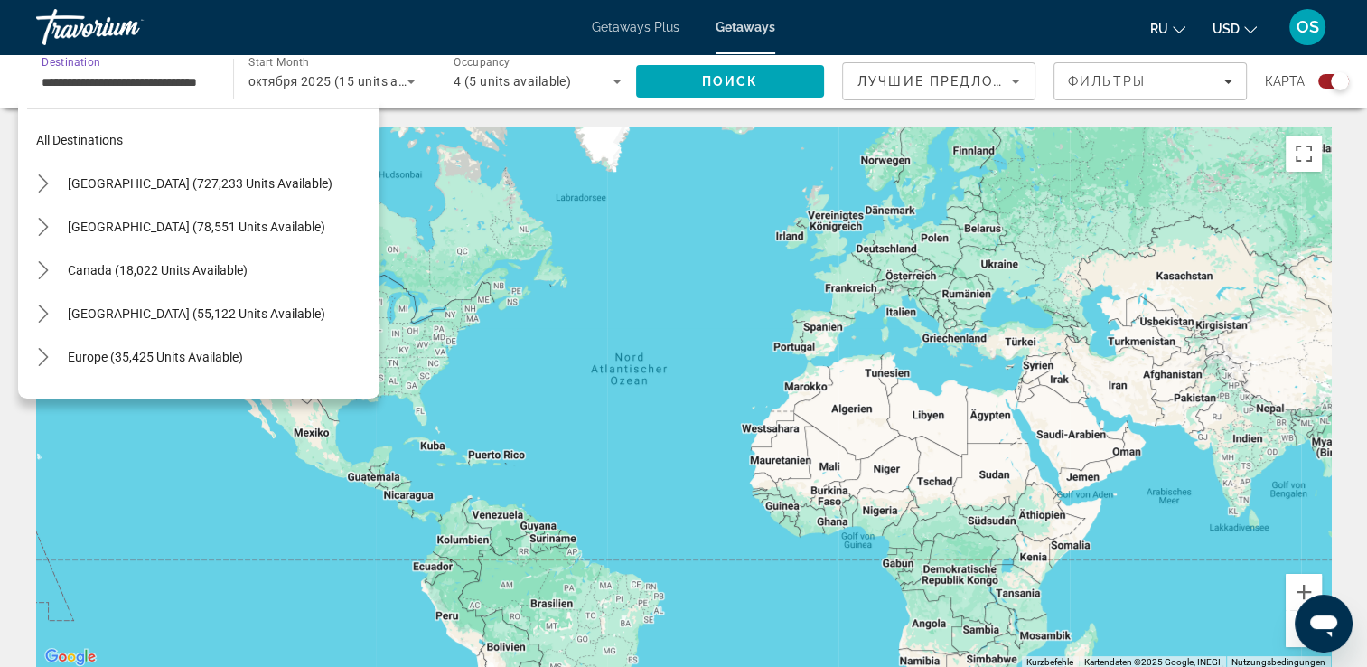
scroll to position [423, 0]
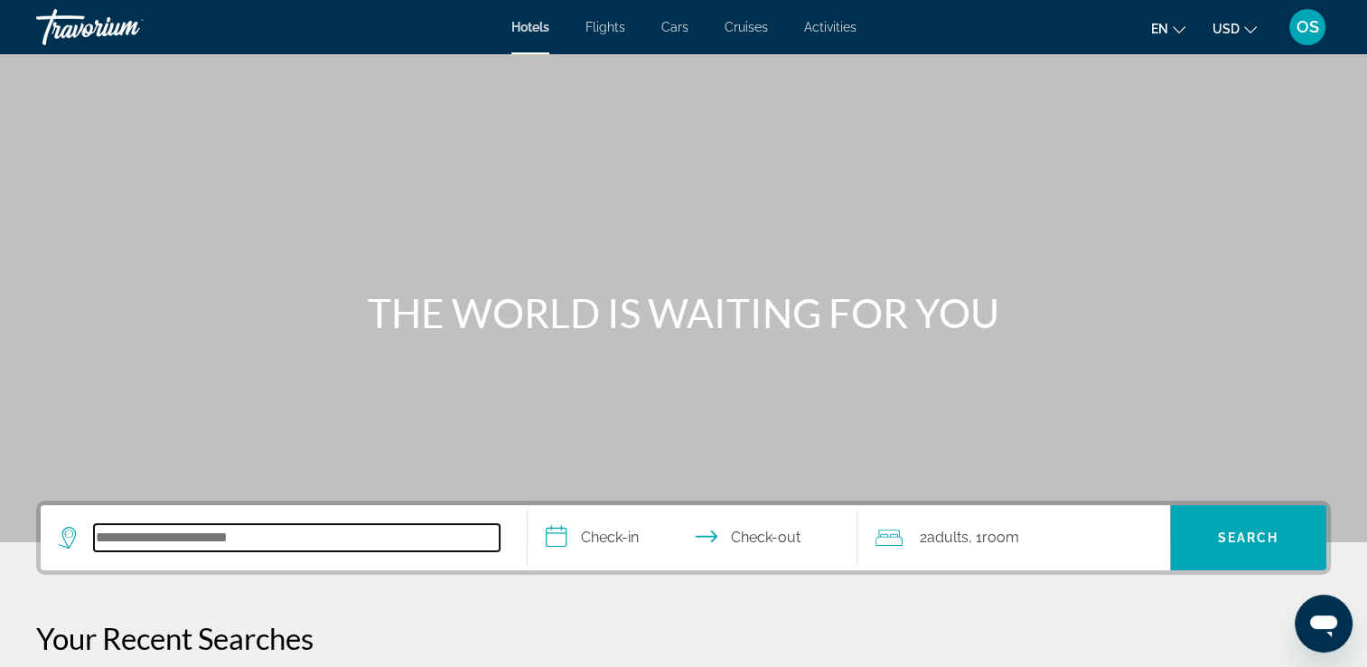
click at [231, 531] on input "Search hotel destination" at bounding box center [297, 537] width 406 height 27
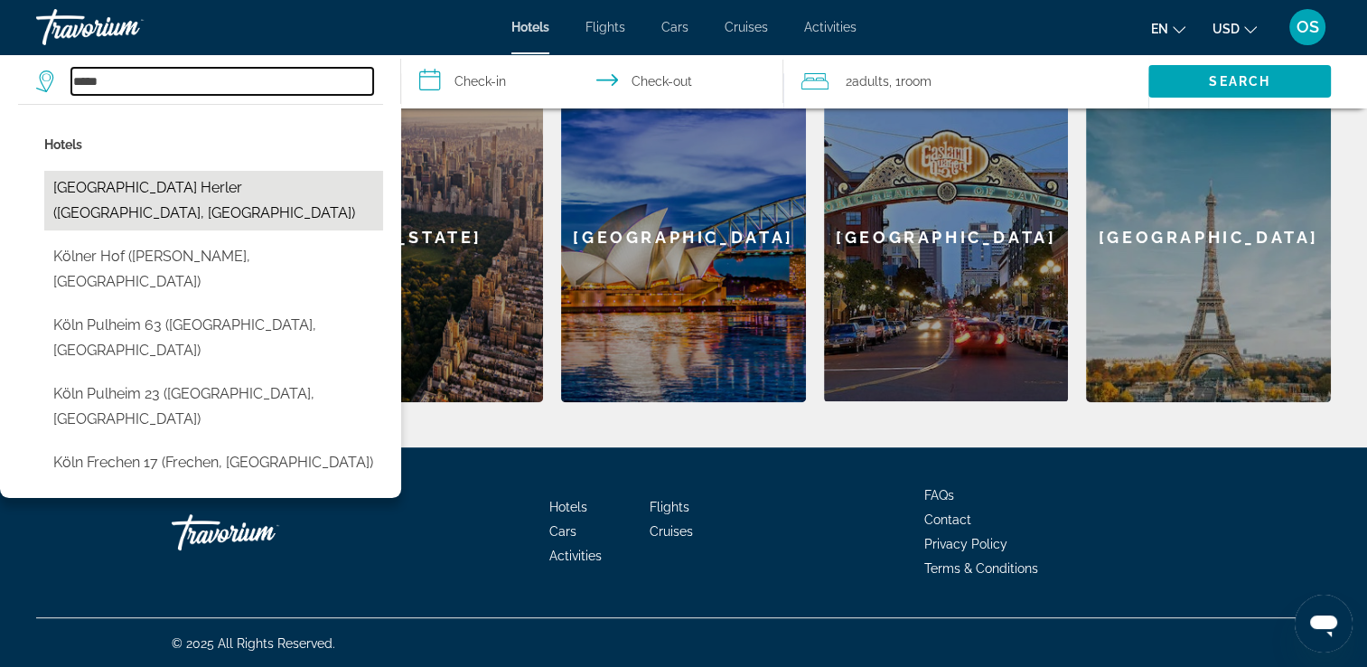
scroll to position [523, 0]
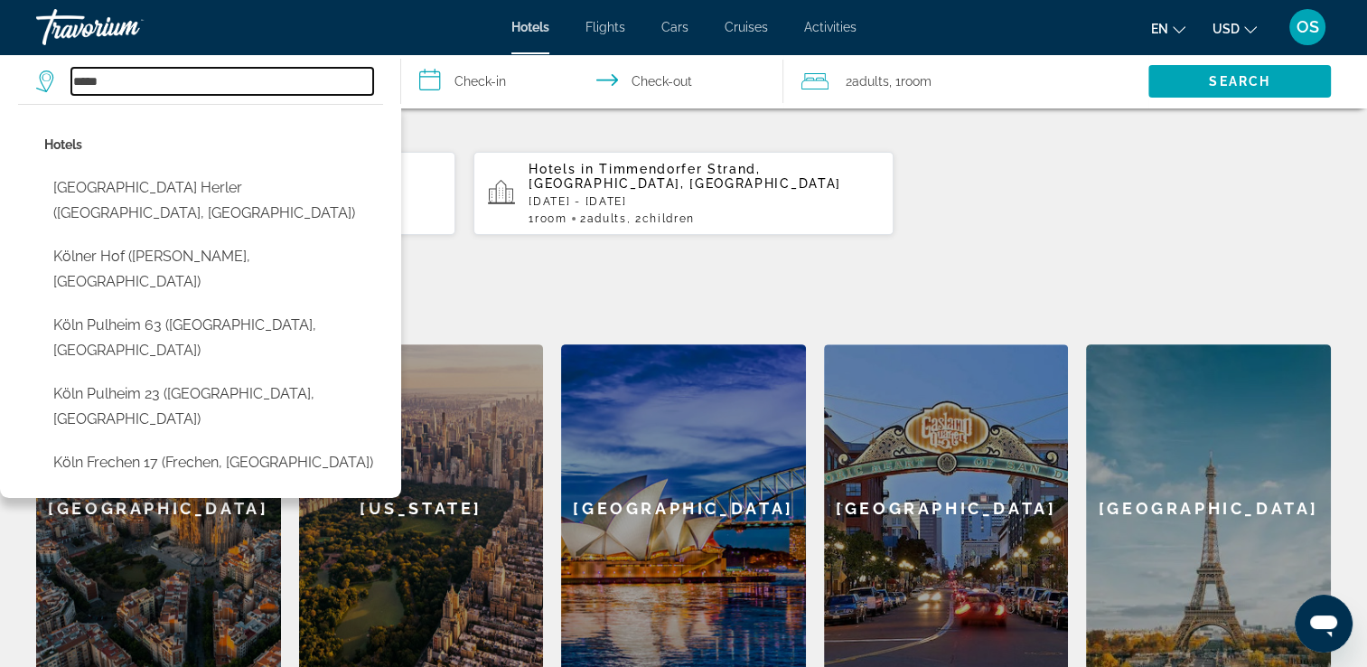
type input "****"
click at [437, 96] on input "**********" at bounding box center [596, 84] width 390 height 60
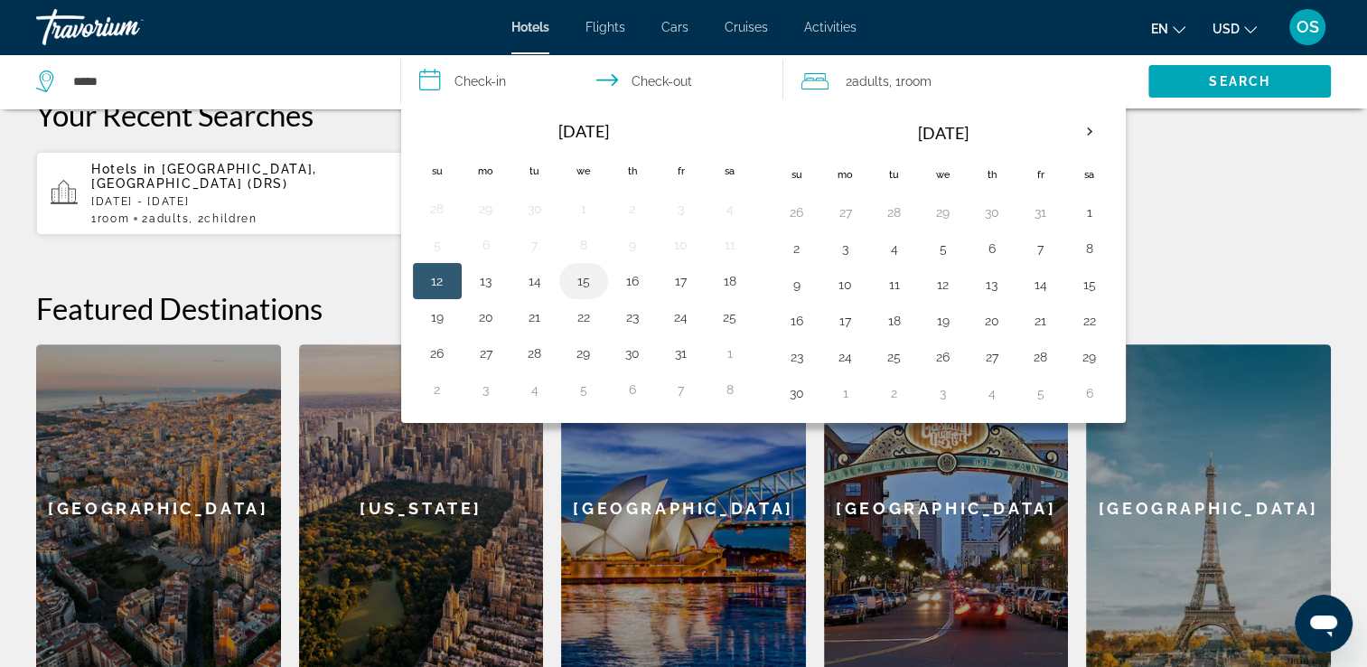
click at [587, 279] on button "15" at bounding box center [583, 280] width 29 height 25
click at [694, 76] on input "**********" at bounding box center [596, 84] width 390 height 60
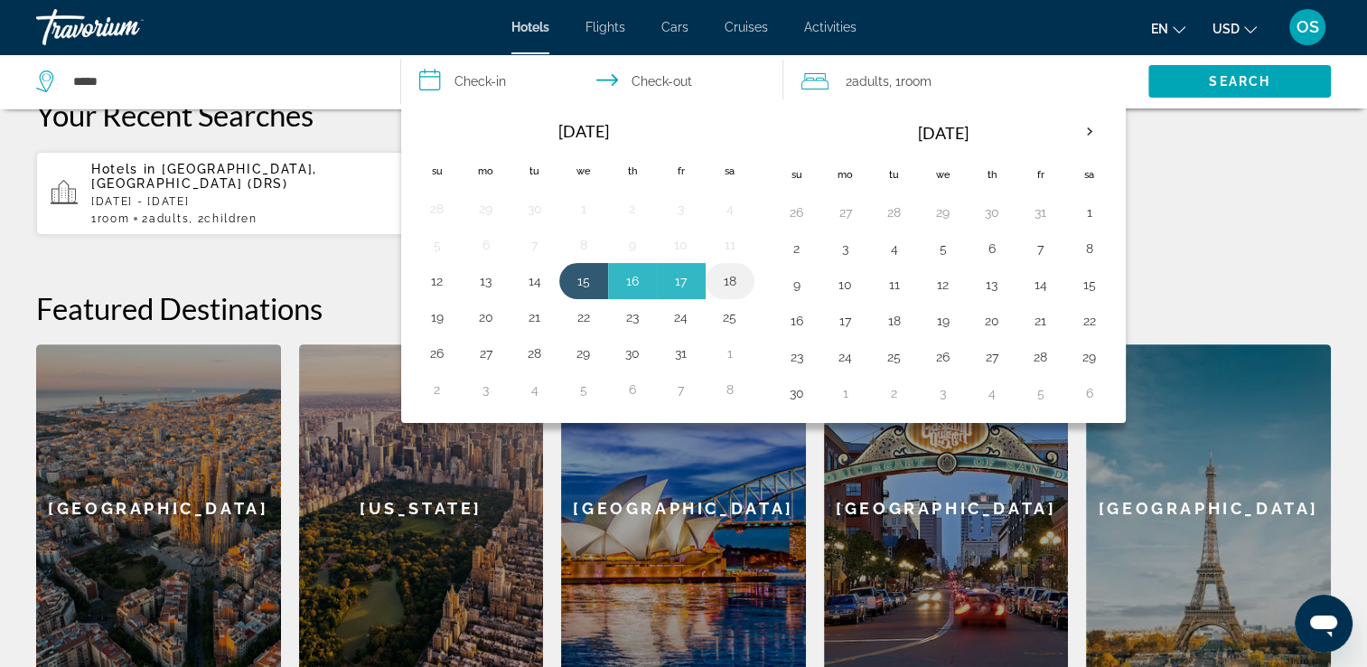
click at [734, 269] on button "18" at bounding box center [730, 280] width 29 height 25
type input "**********"
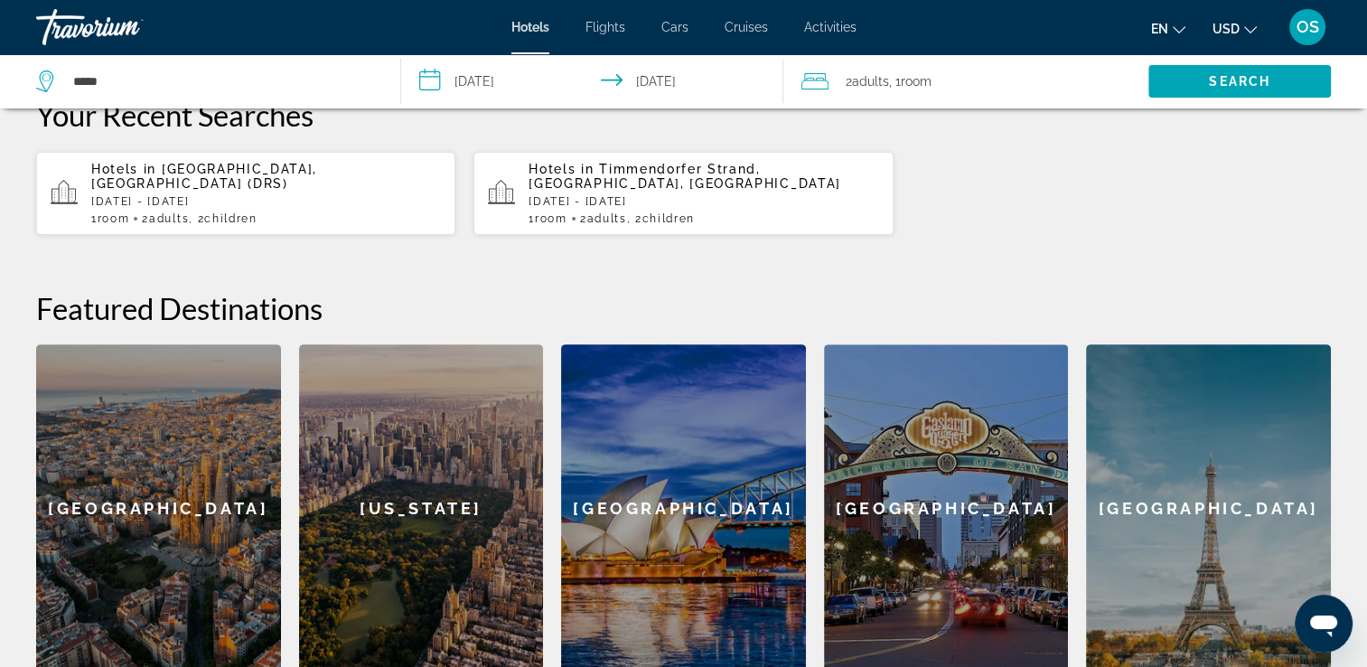
click at [918, 92] on span ", 1 Room rooms" at bounding box center [909, 81] width 42 height 25
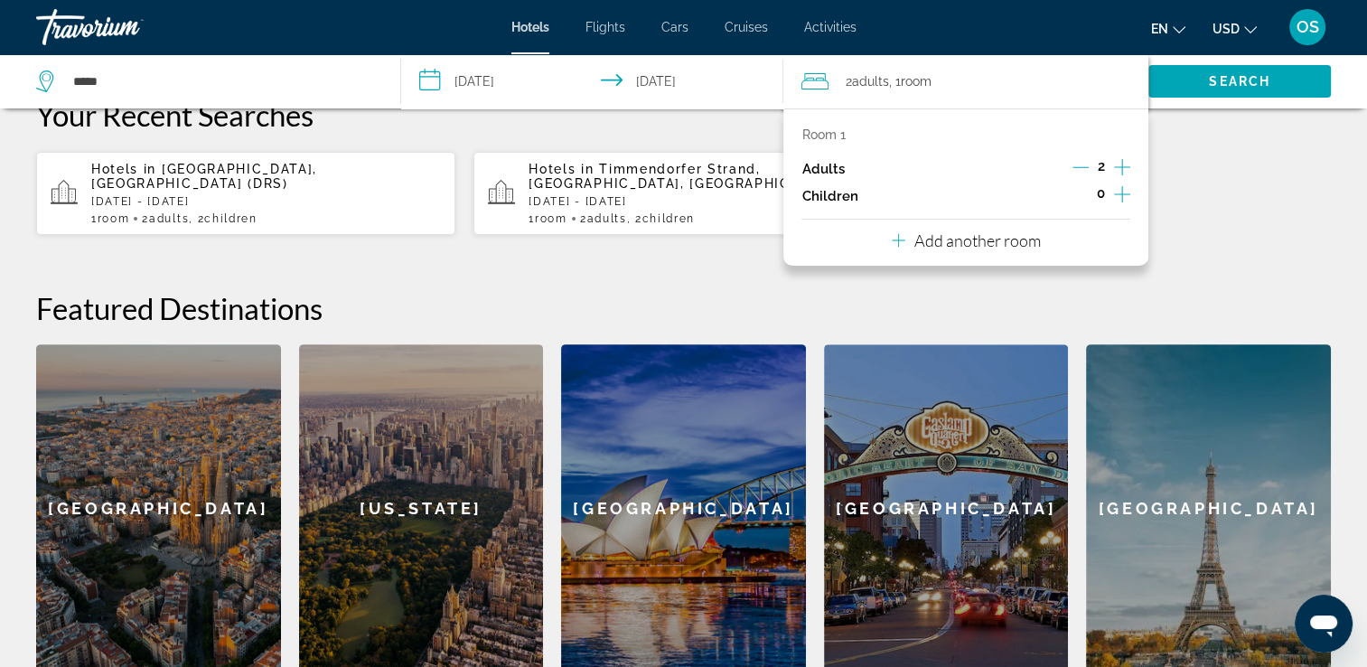
click at [1122, 186] on icon "Increment children" at bounding box center [1122, 194] width 16 height 16
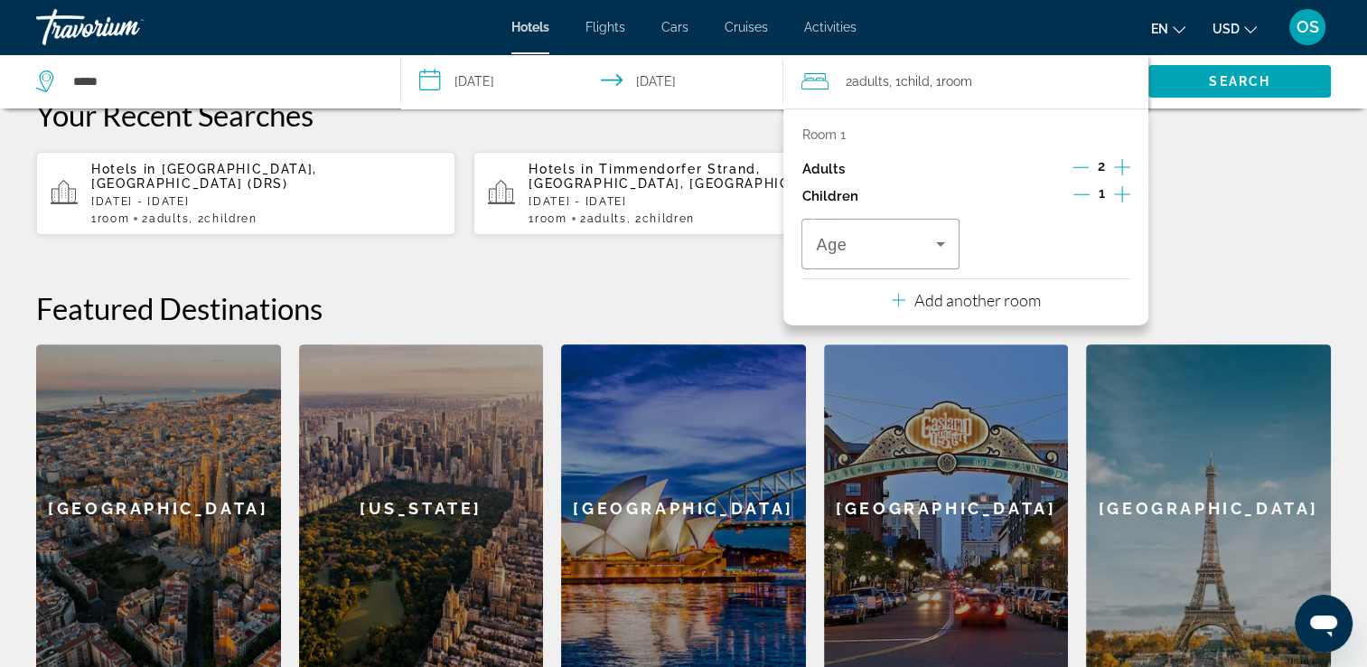
click at [1122, 186] on icon "Increment children" at bounding box center [1122, 194] width 16 height 16
click at [957, 232] on div "Age" at bounding box center [880, 244] width 157 height 51
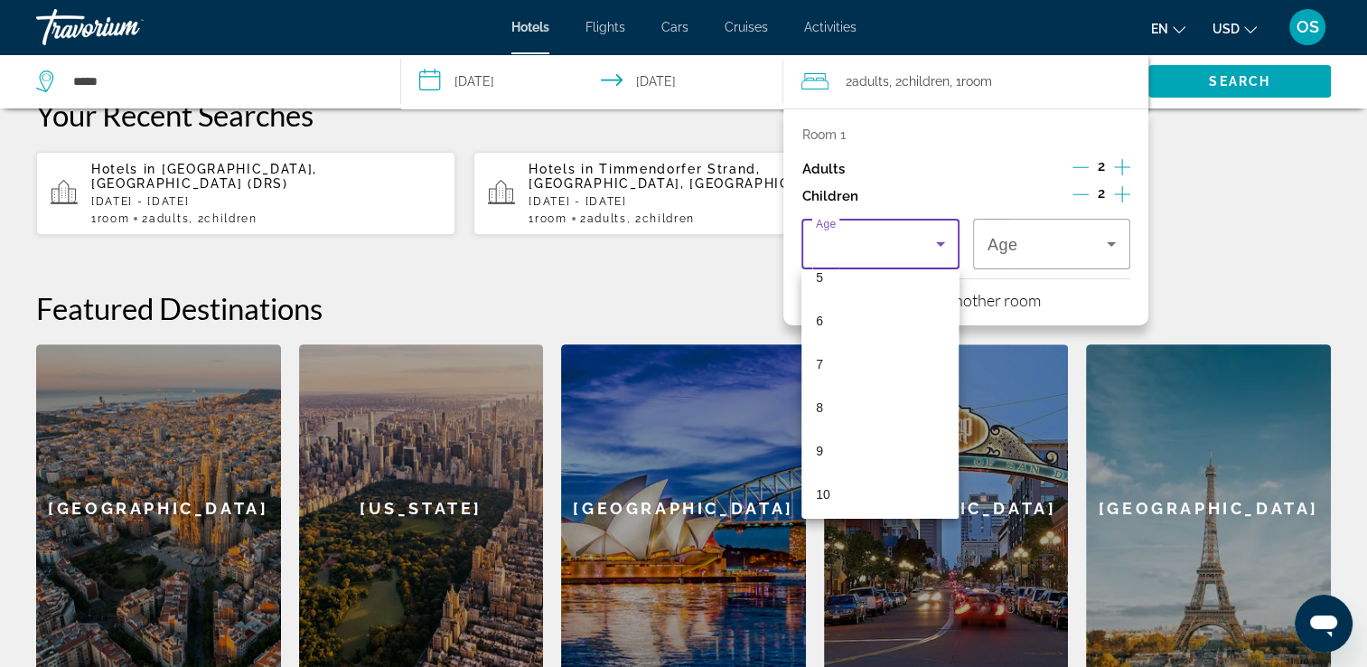
scroll to position [249, 0]
click at [860, 442] on mat-option "9" at bounding box center [880, 440] width 157 height 43
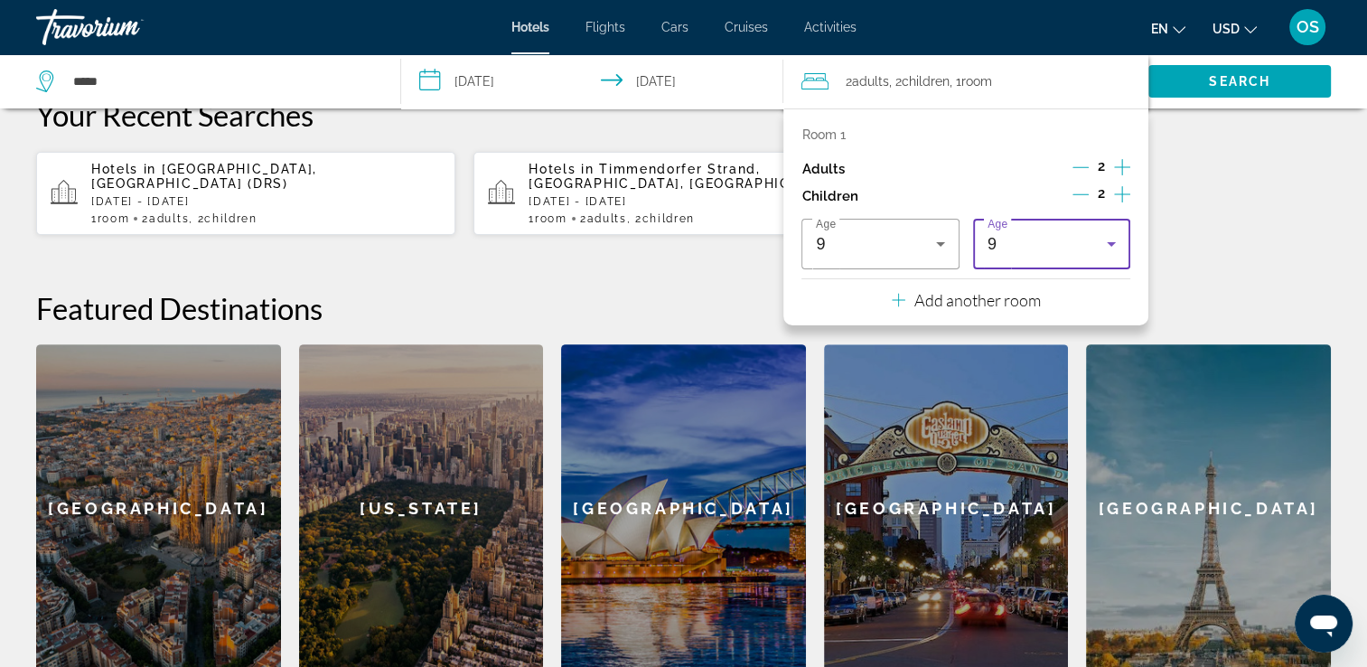
click at [1027, 251] on div "9" at bounding box center [1047, 244] width 119 height 22
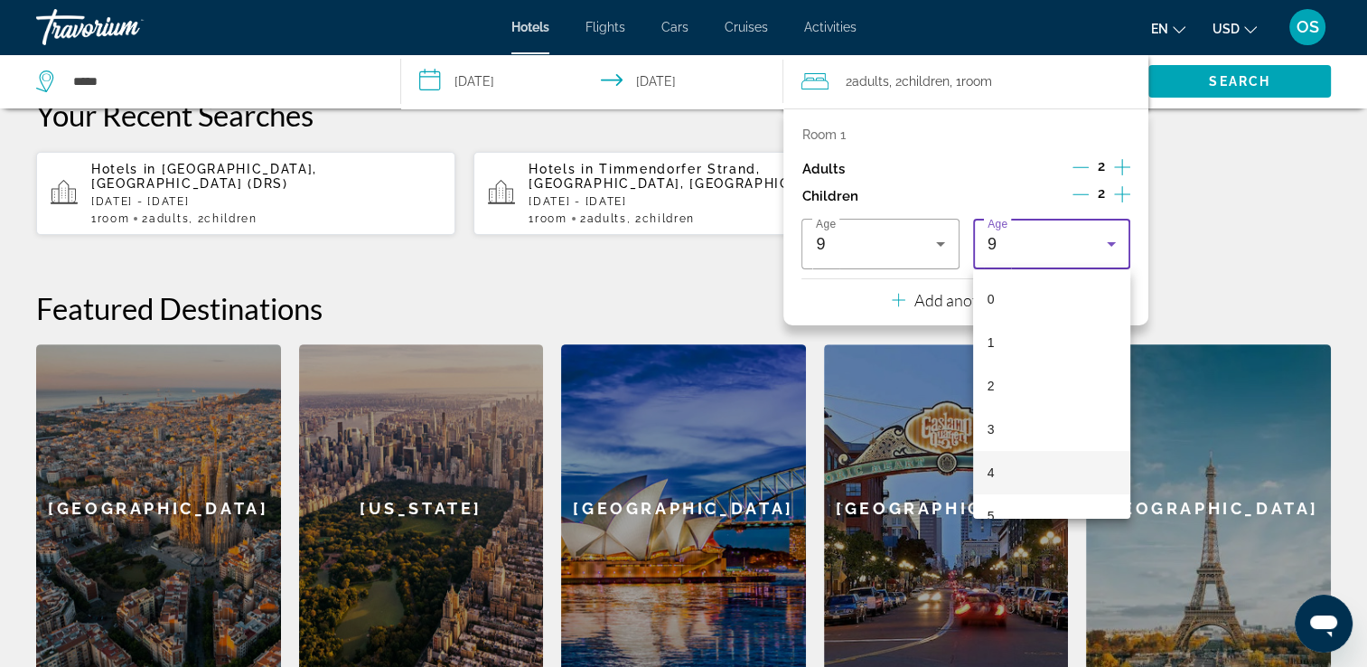
scroll to position [192, 0]
click at [1019, 411] on mat-option "7" at bounding box center [1051, 411] width 157 height 43
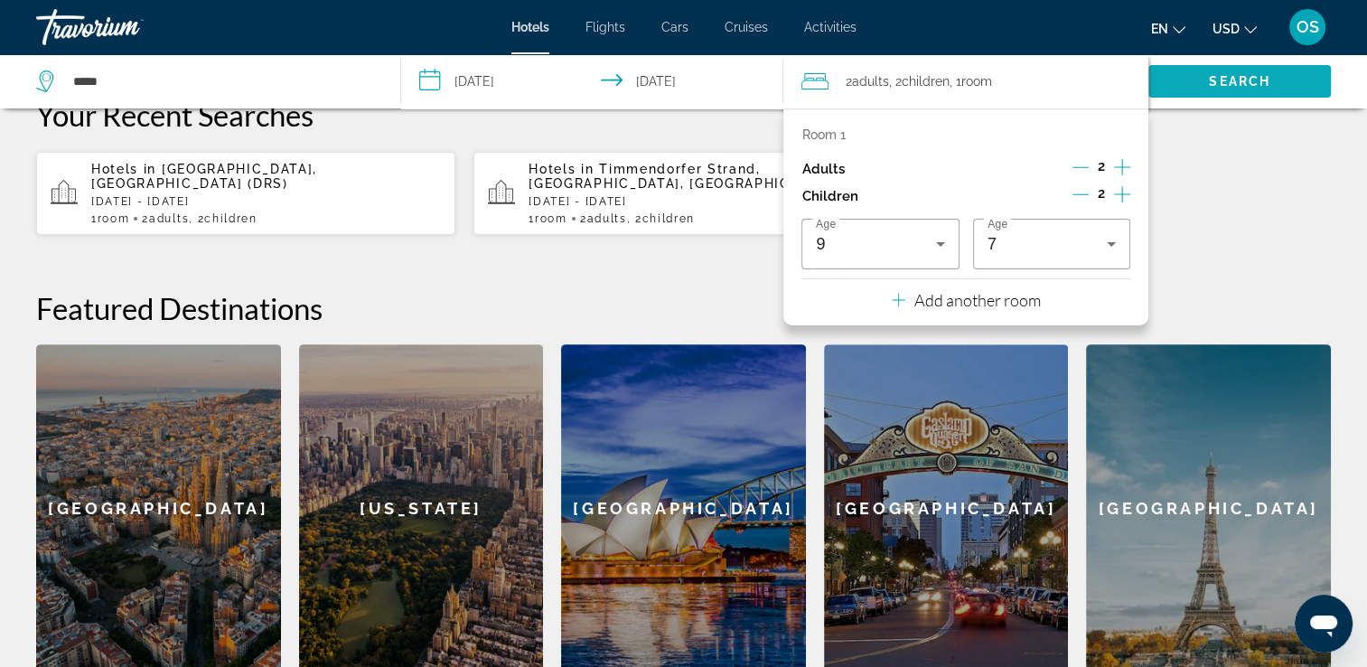
click at [1224, 74] on span "Search" at bounding box center [1239, 81] width 61 height 14
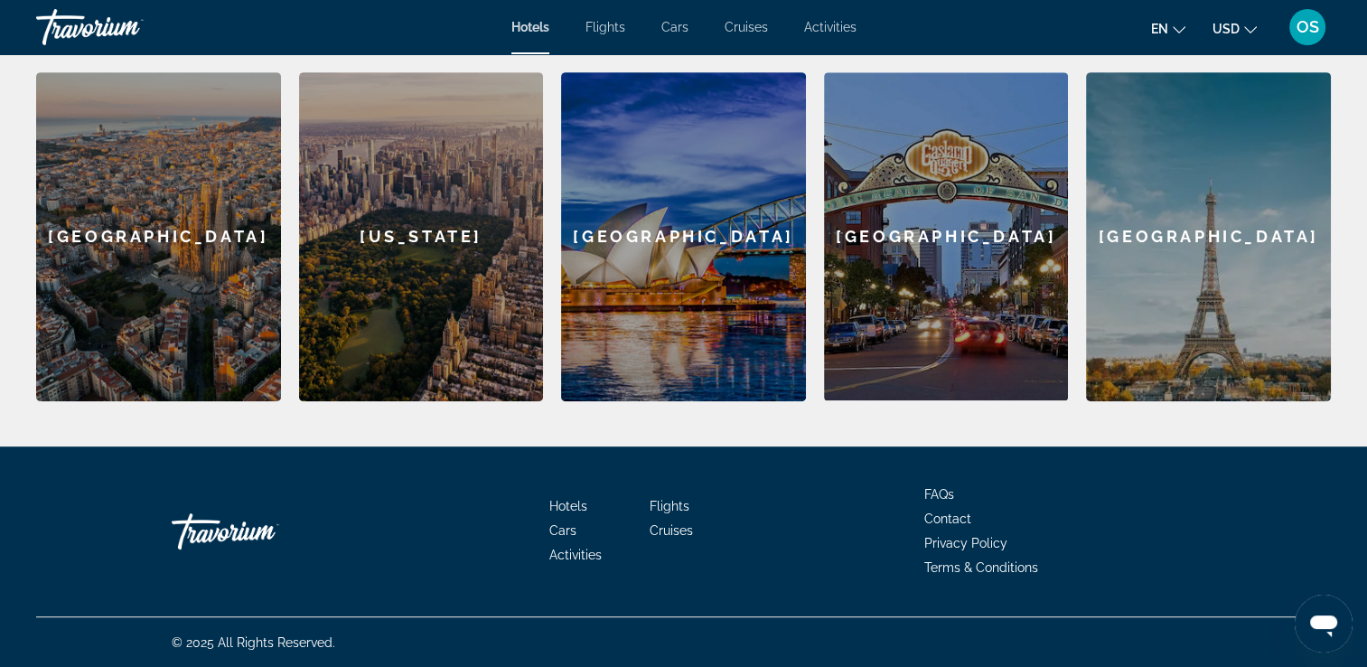
scroll to position [0, 0]
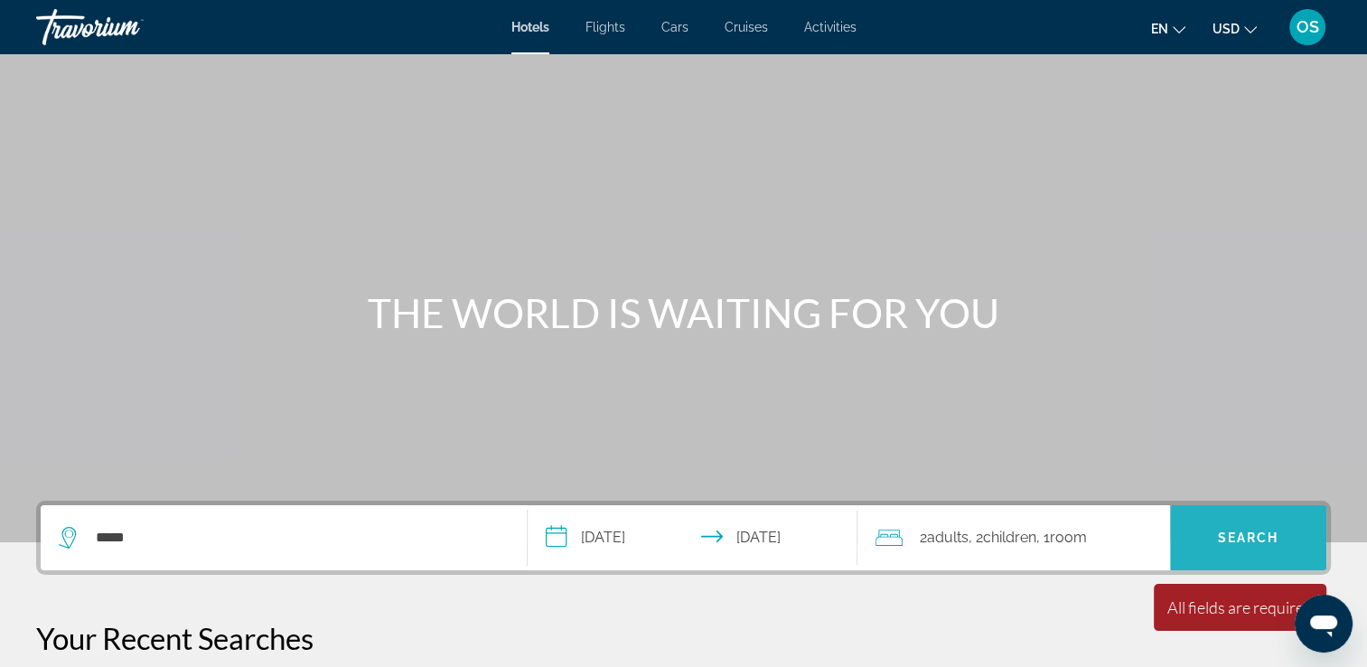
click at [1247, 537] on span "Search" at bounding box center [1248, 538] width 61 height 14
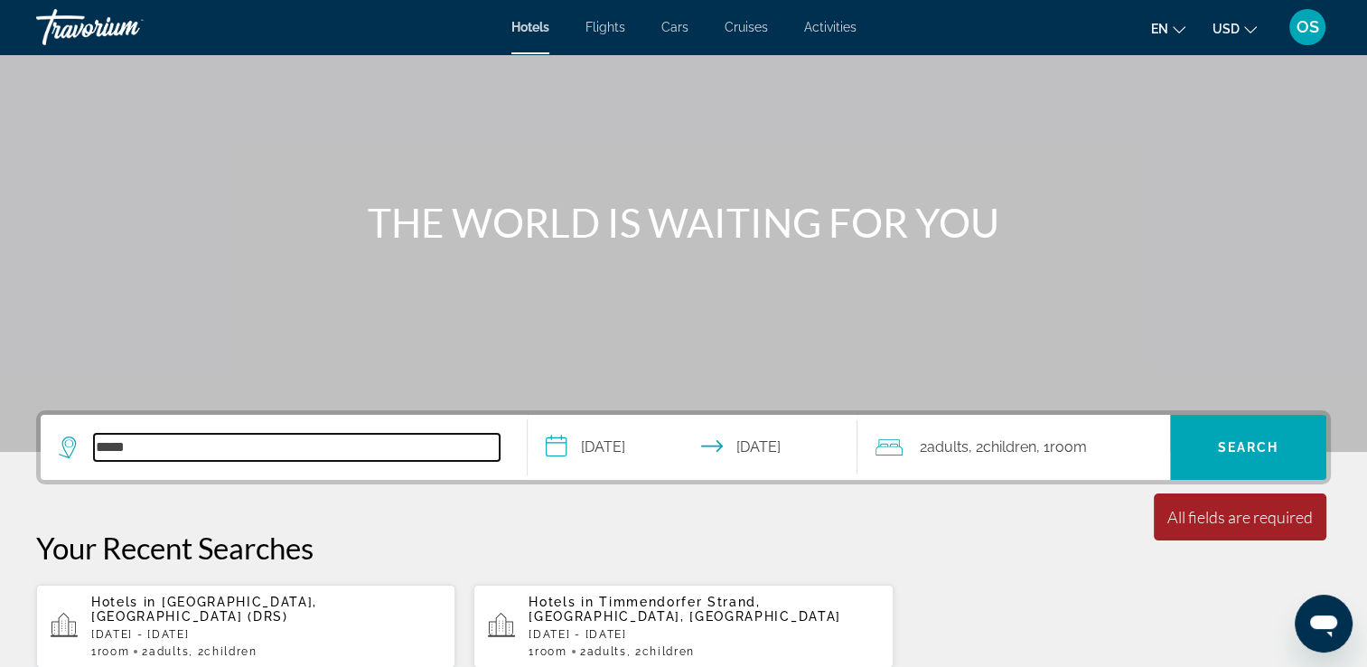
click at [429, 446] on input "****" at bounding box center [297, 447] width 406 height 27
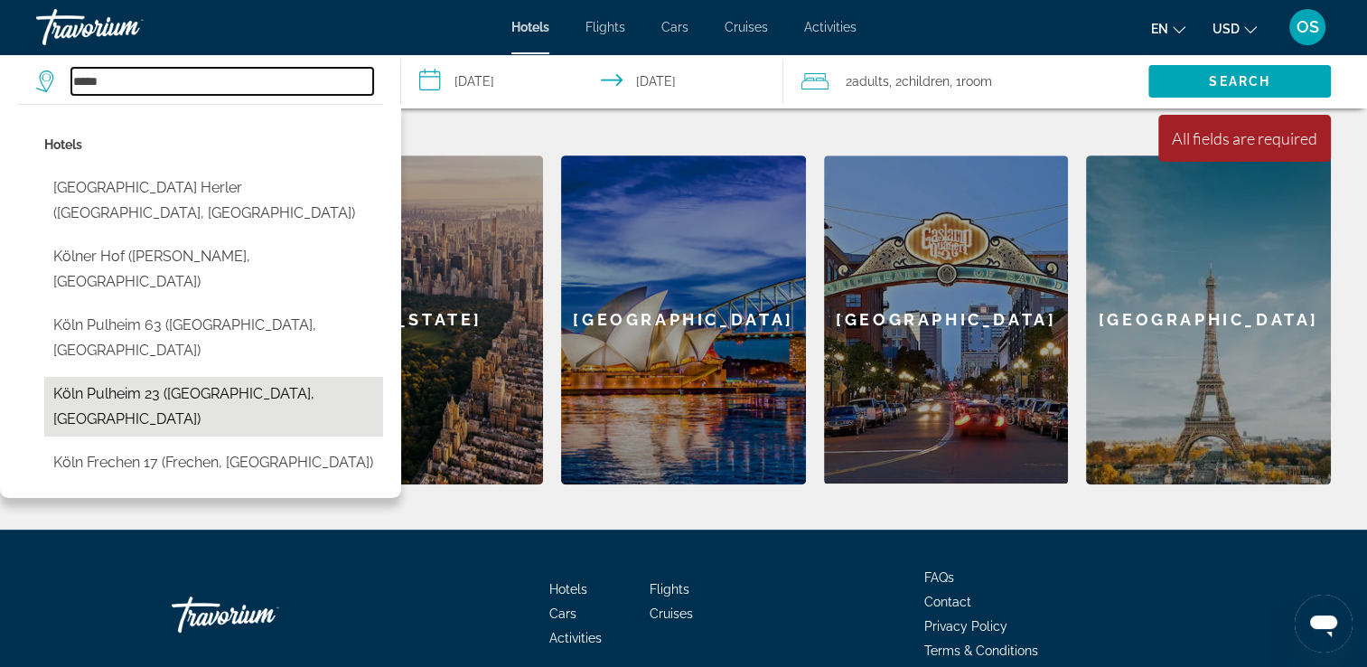
scroll to position [712, 0]
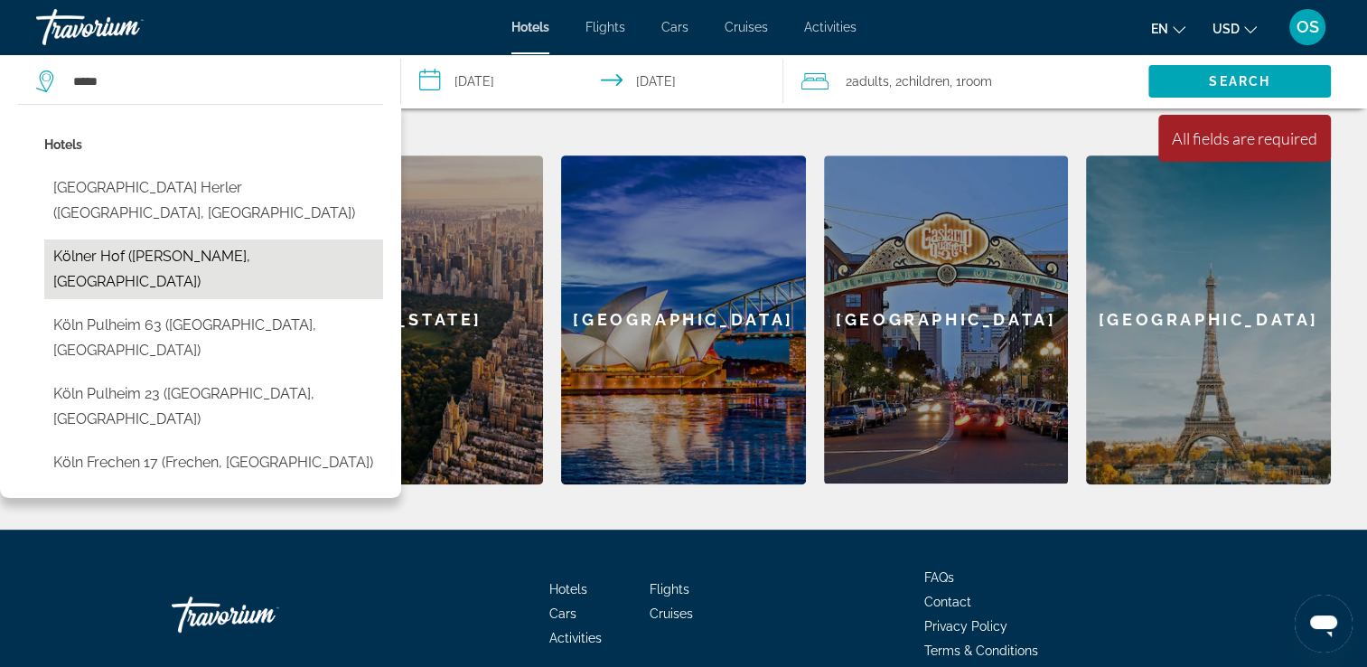
click at [198, 240] on button "Kölner Hof ([PERSON_NAME], [GEOGRAPHIC_DATA])" at bounding box center [213, 270] width 339 height 60
type input "**********"
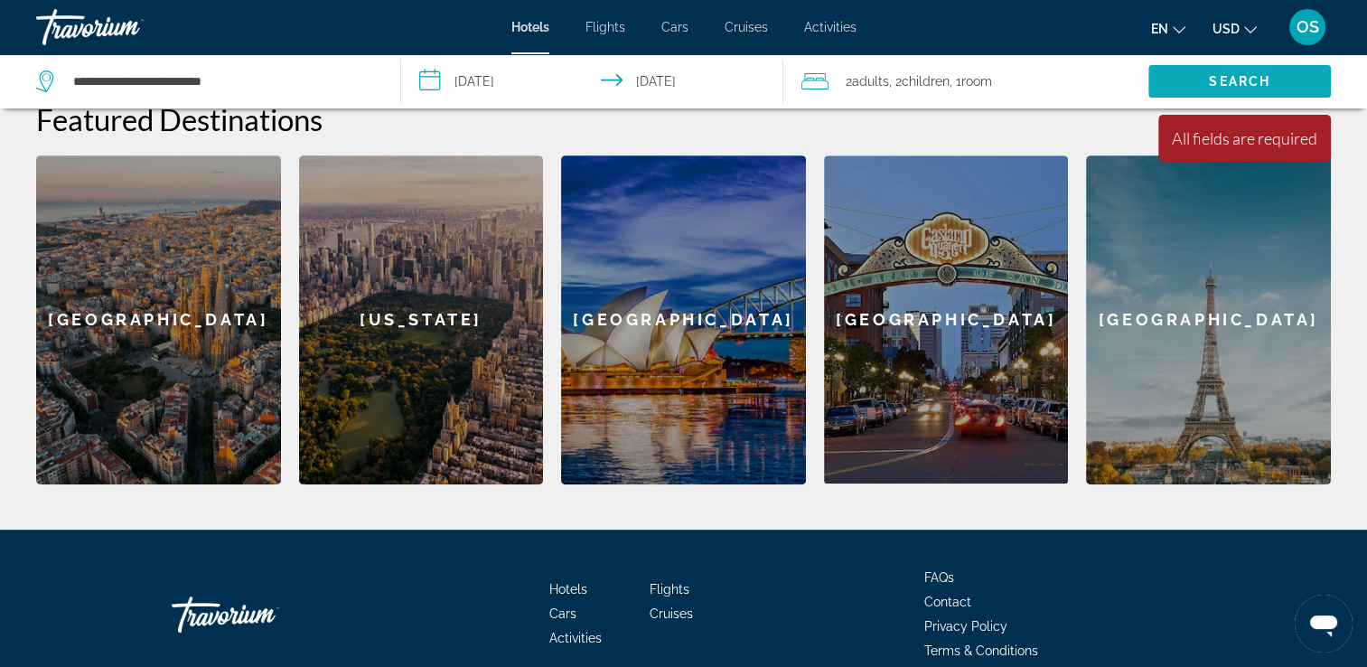
click at [1207, 86] on span "Search" at bounding box center [1240, 81] width 183 height 43
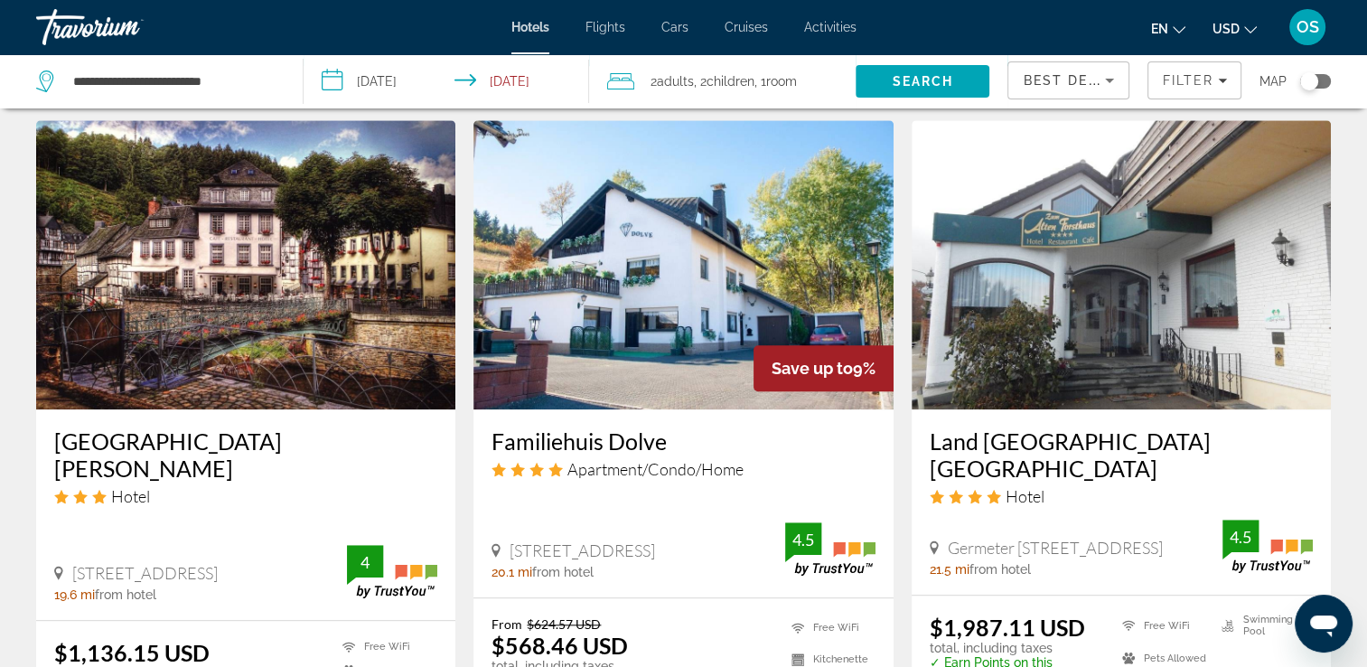
scroll to position [1500, 0]
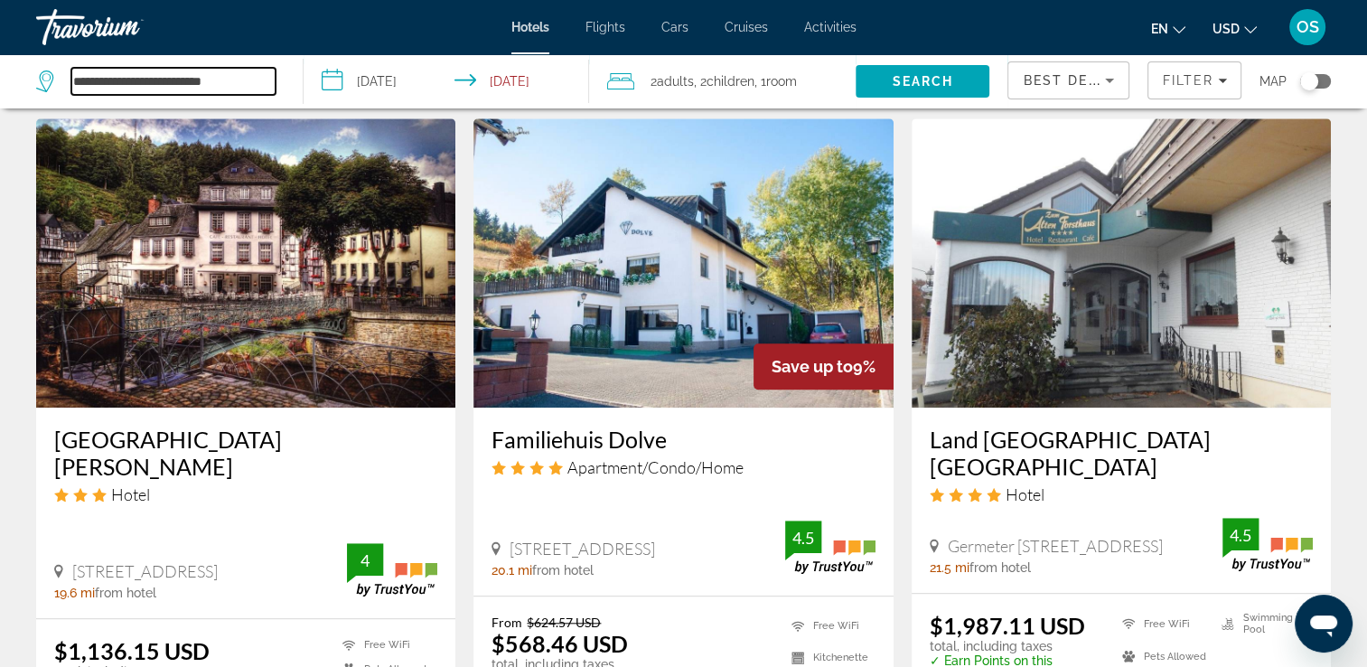
click at [213, 72] on input "**********" at bounding box center [173, 81] width 204 height 27
drag, startPoint x: 240, startPoint y: 89, endPoint x: 43, endPoint y: 49, distance: 201.2
type input "*"
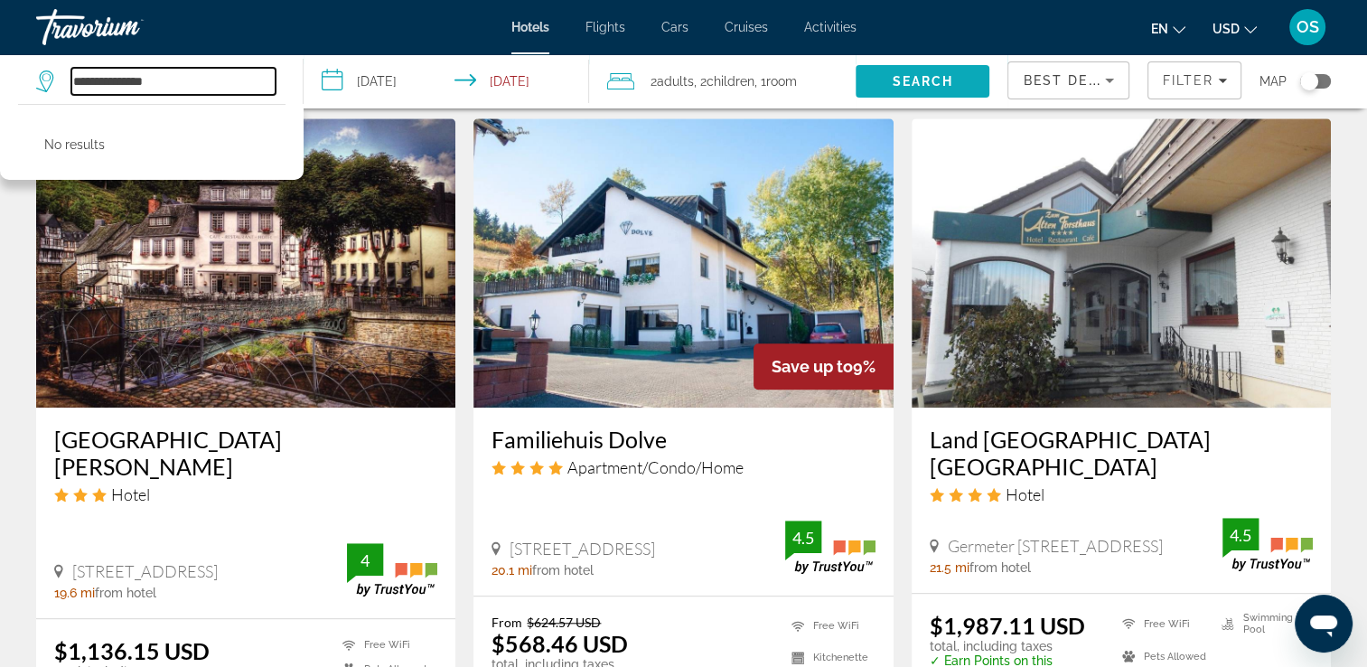
type input "**********"
click at [969, 85] on span "Search" at bounding box center [923, 81] width 134 height 43
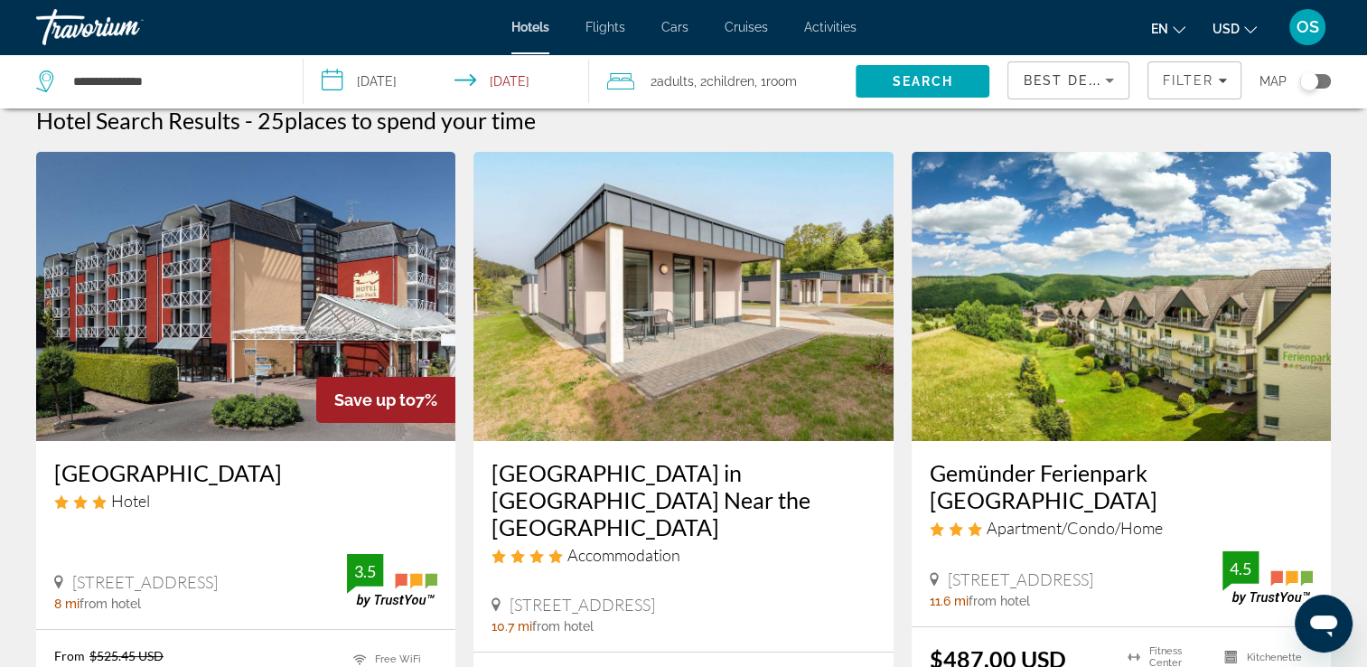
scroll to position [0, 0]
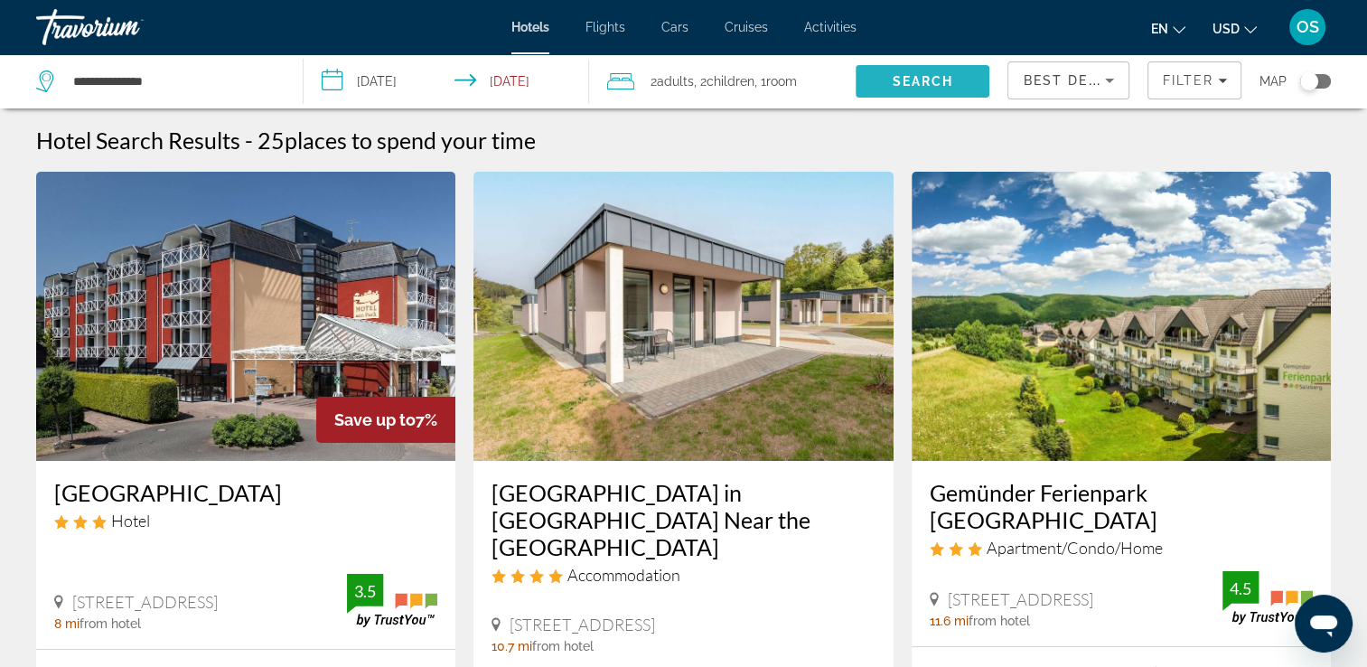
click at [917, 76] on span "Search" at bounding box center [923, 81] width 61 height 14
